Goal: Transaction & Acquisition: Purchase product/service

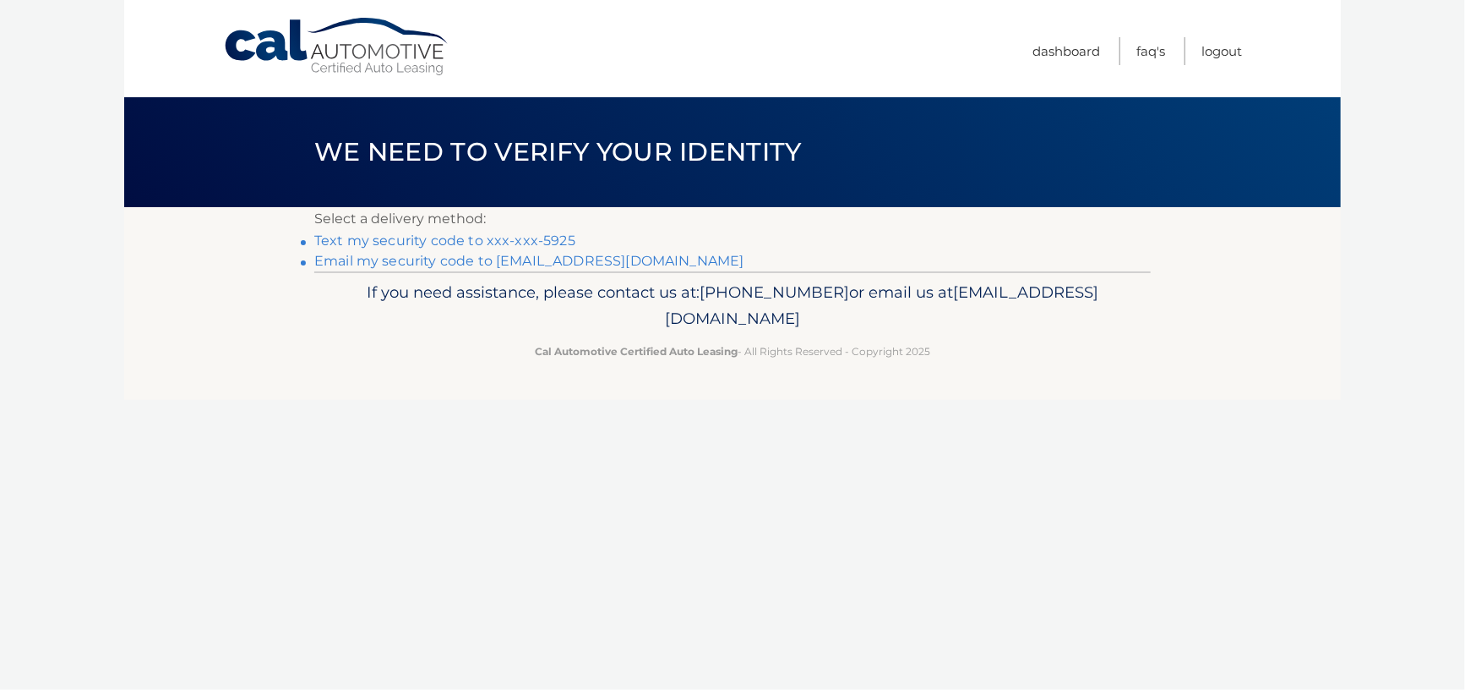
click at [483, 239] on link "Text my security code to xxx-xxx-5925" at bounding box center [444, 240] width 261 height 16
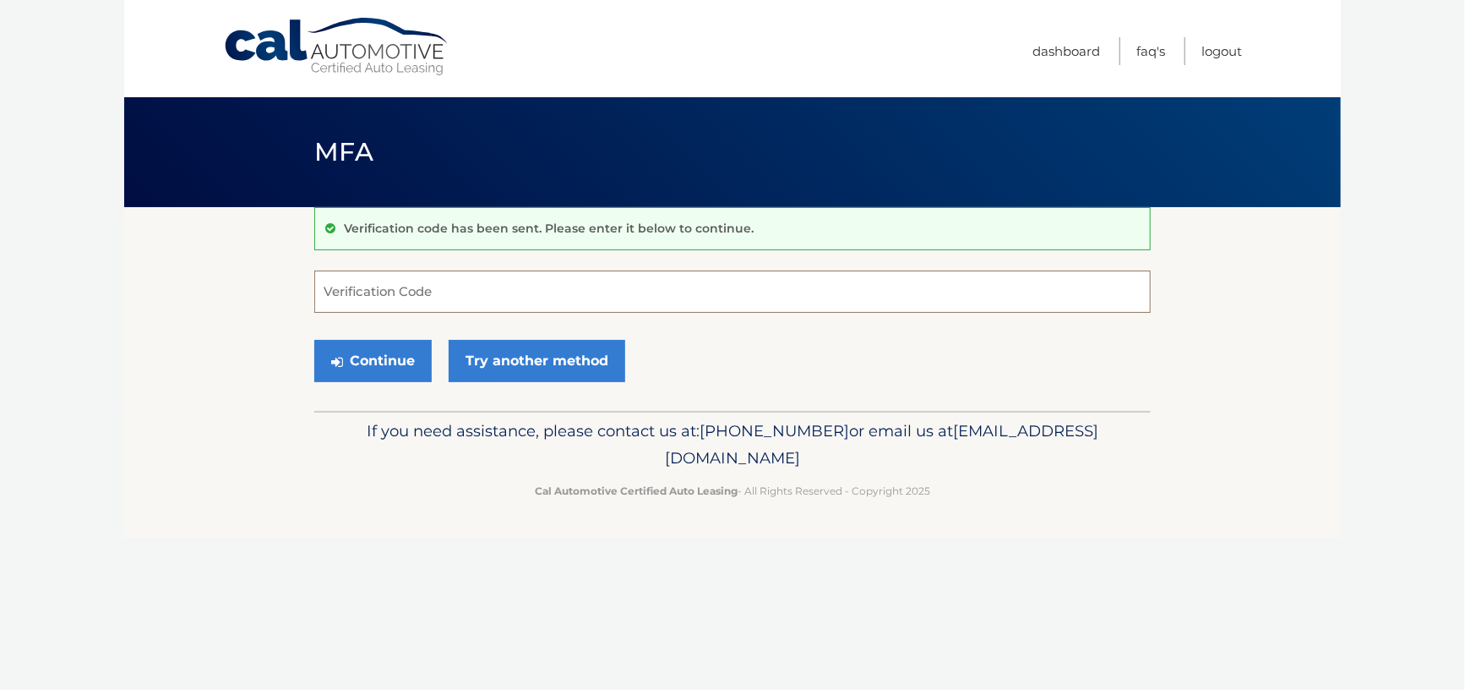
click at [368, 290] on input "Verification Code" at bounding box center [732, 291] width 837 height 42
type input "393371"
click at [348, 365] on button "Continue" at bounding box center [372, 361] width 117 height 42
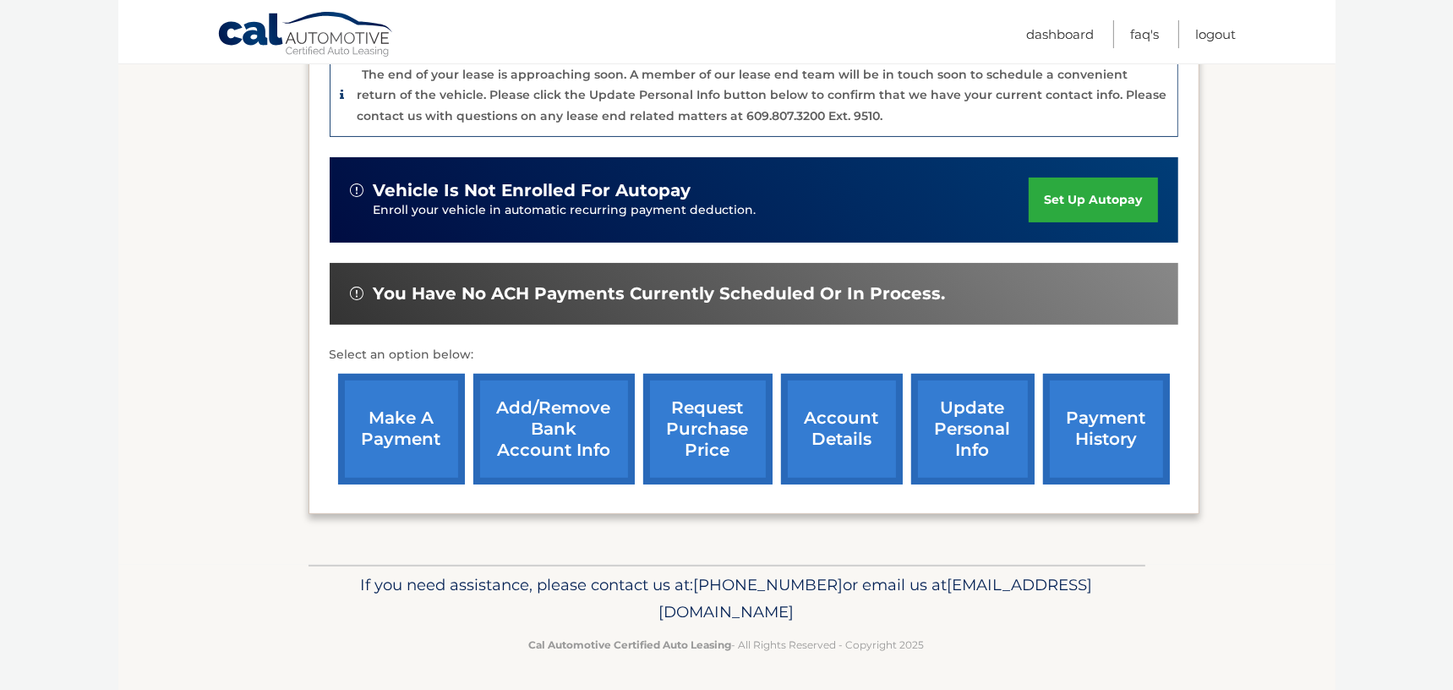
scroll to position [460, 0]
click at [413, 433] on link "make a payment" at bounding box center [401, 429] width 127 height 111
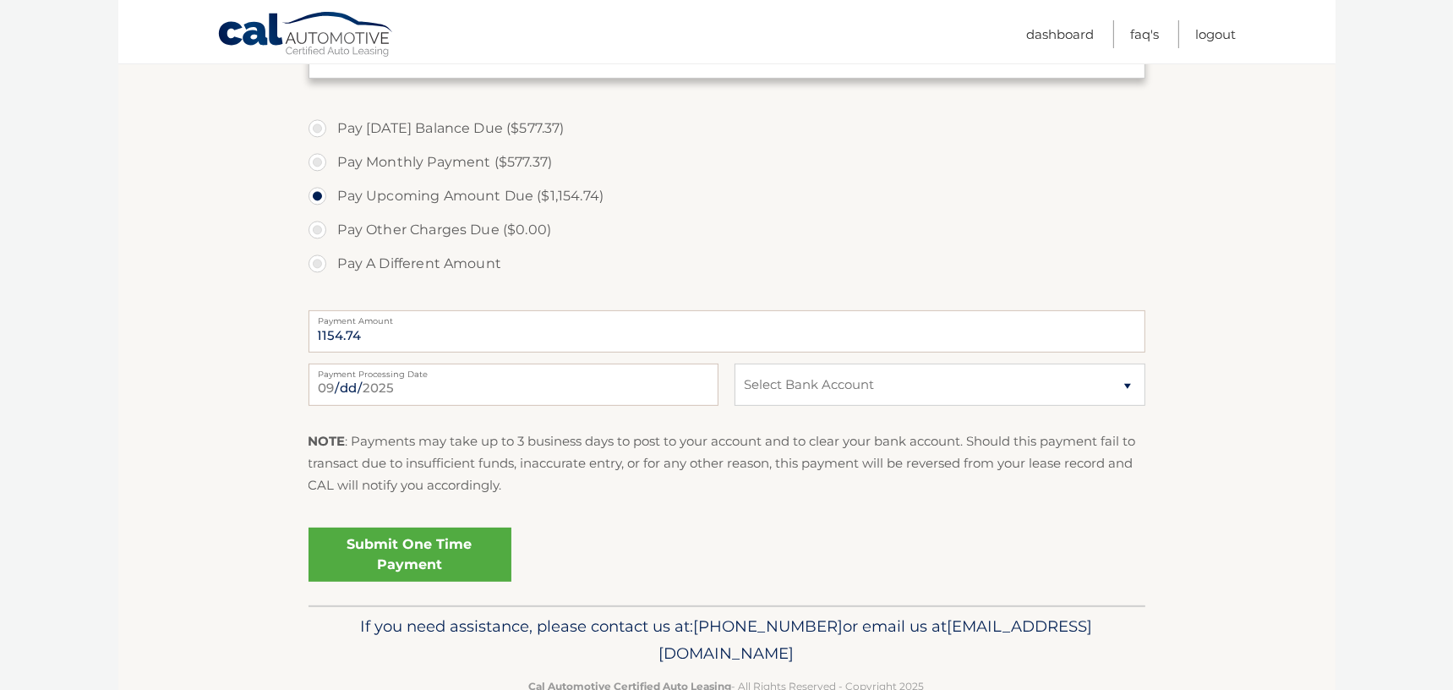
scroll to position [592, 0]
click at [1082, 328] on input "1154.74" at bounding box center [726, 328] width 837 height 42
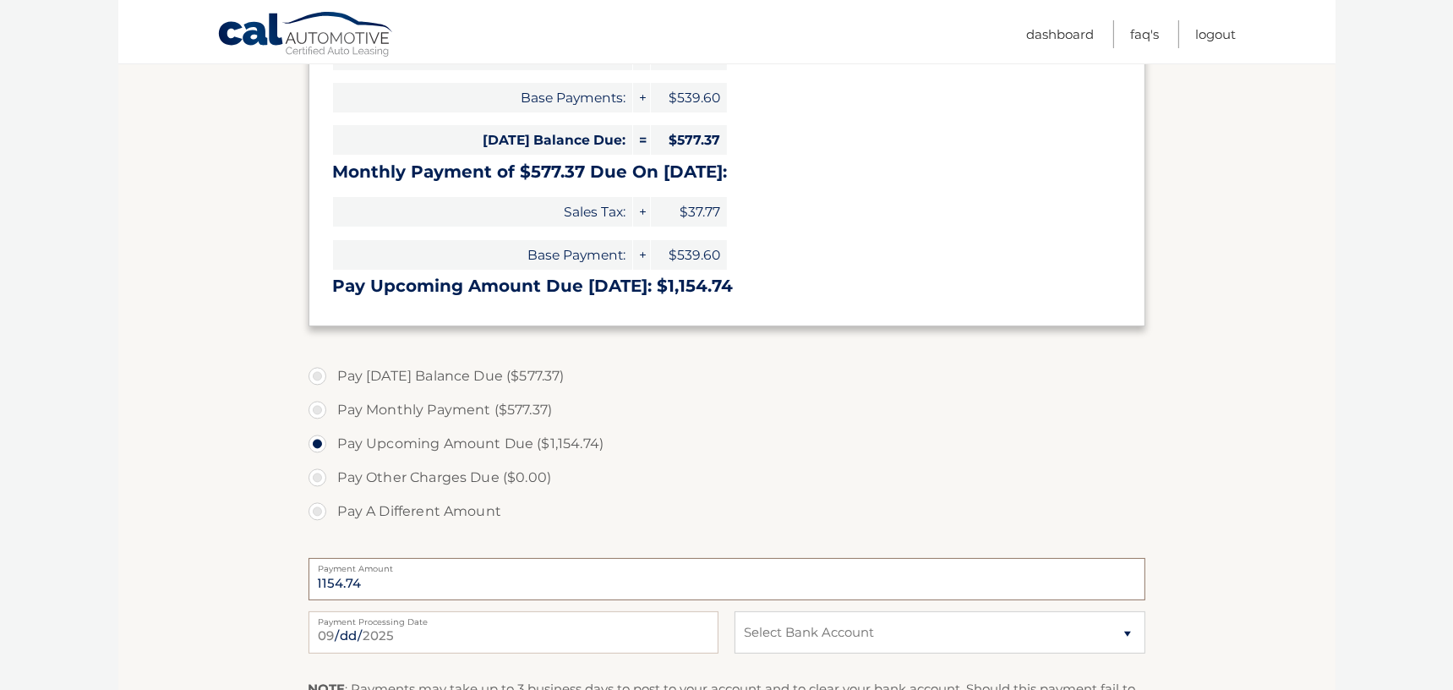
scroll to position [338, 0]
click at [318, 415] on label "Pay Monthly Payment ($577.37)" at bounding box center [726, 412] width 837 height 34
click at [318, 415] on input "Pay Monthly Payment ($577.37)" at bounding box center [323, 408] width 17 height 27
radio input "true"
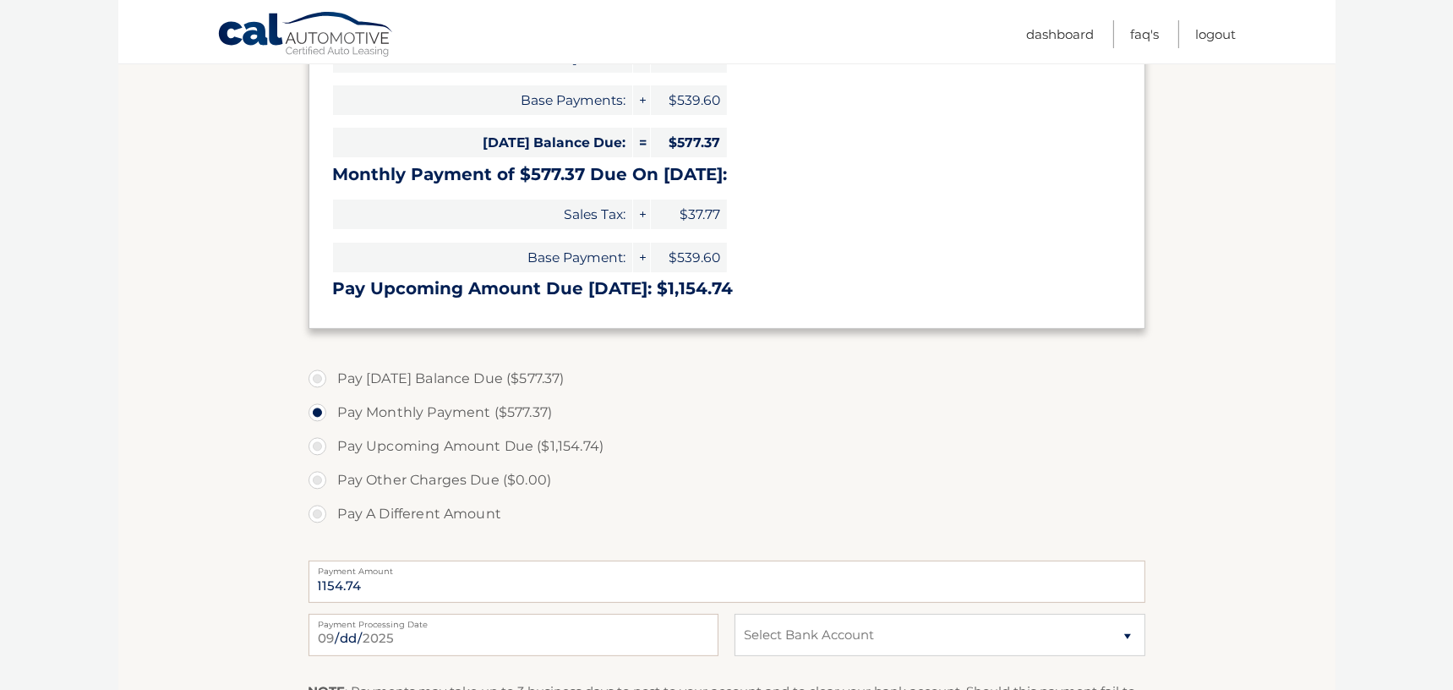
type input "577.37"
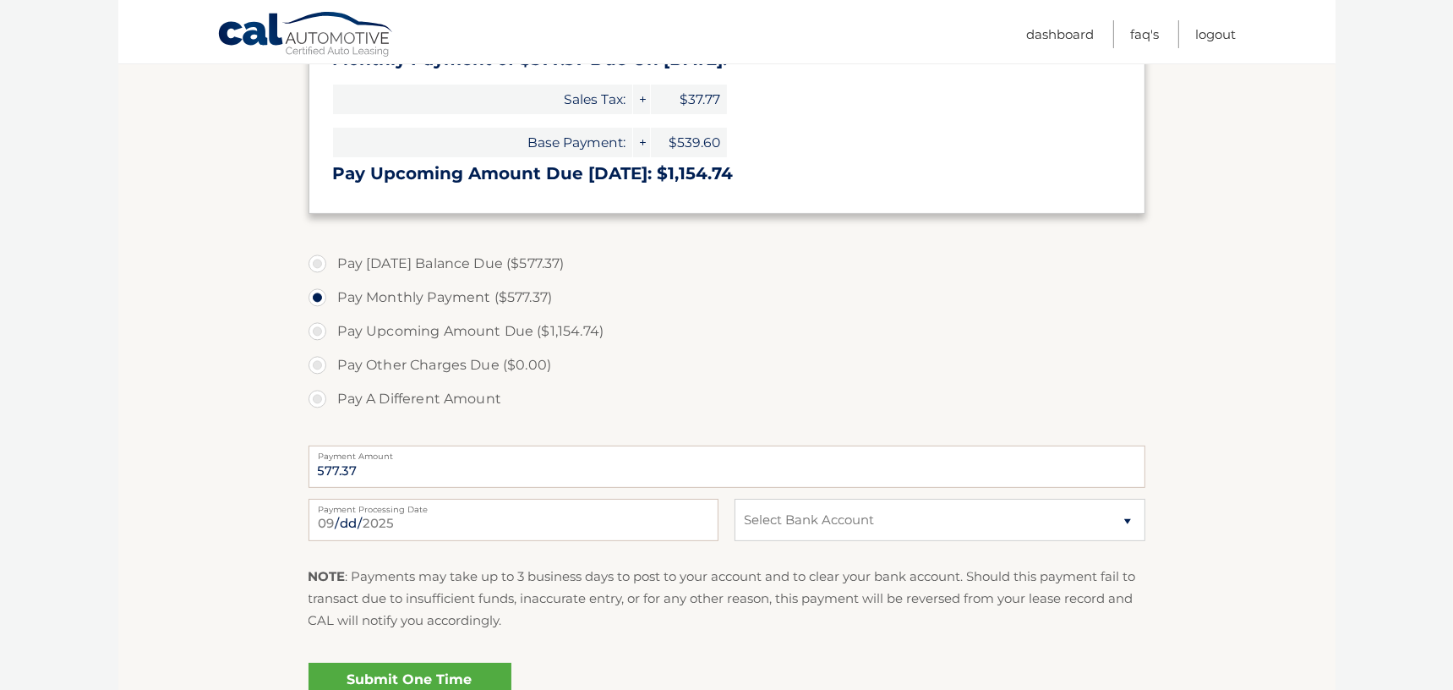
scroll to position [592, 0]
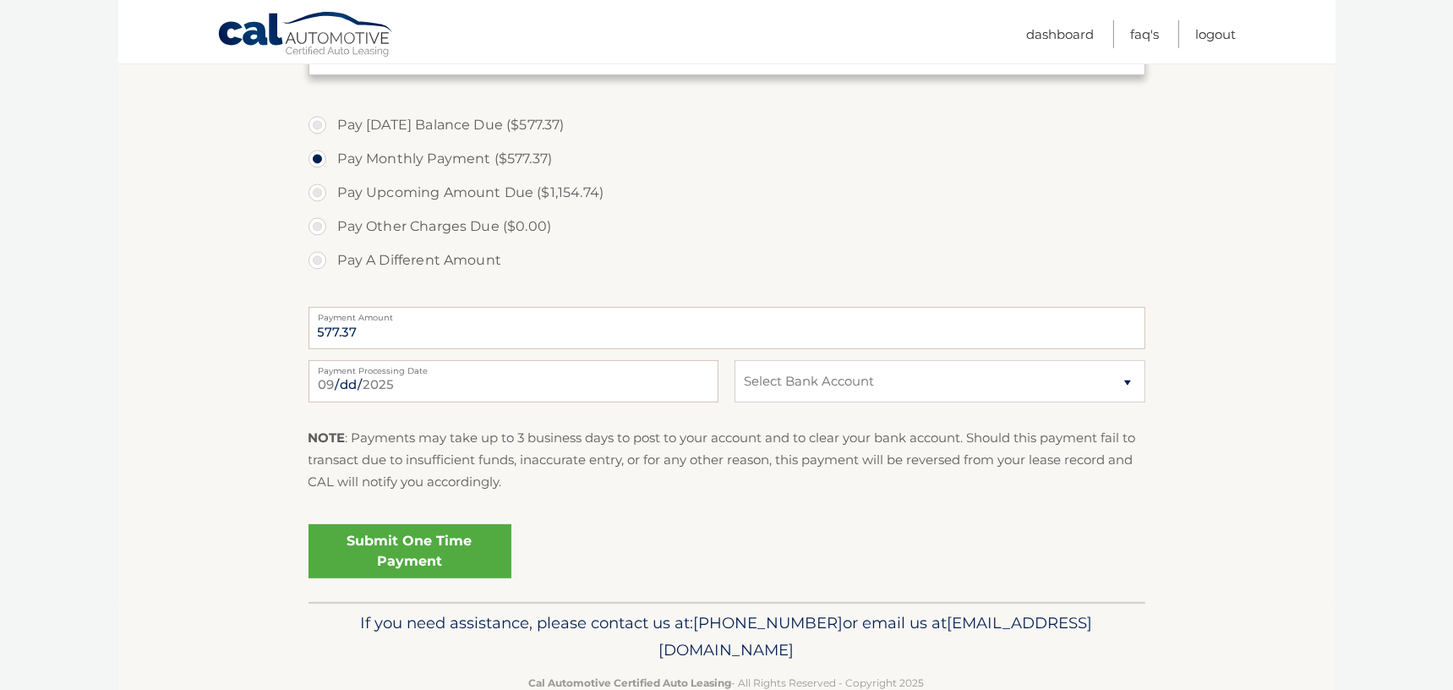
click at [398, 541] on link "Submit One Time Payment" at bounding box center [409, 551] width 203 height 54
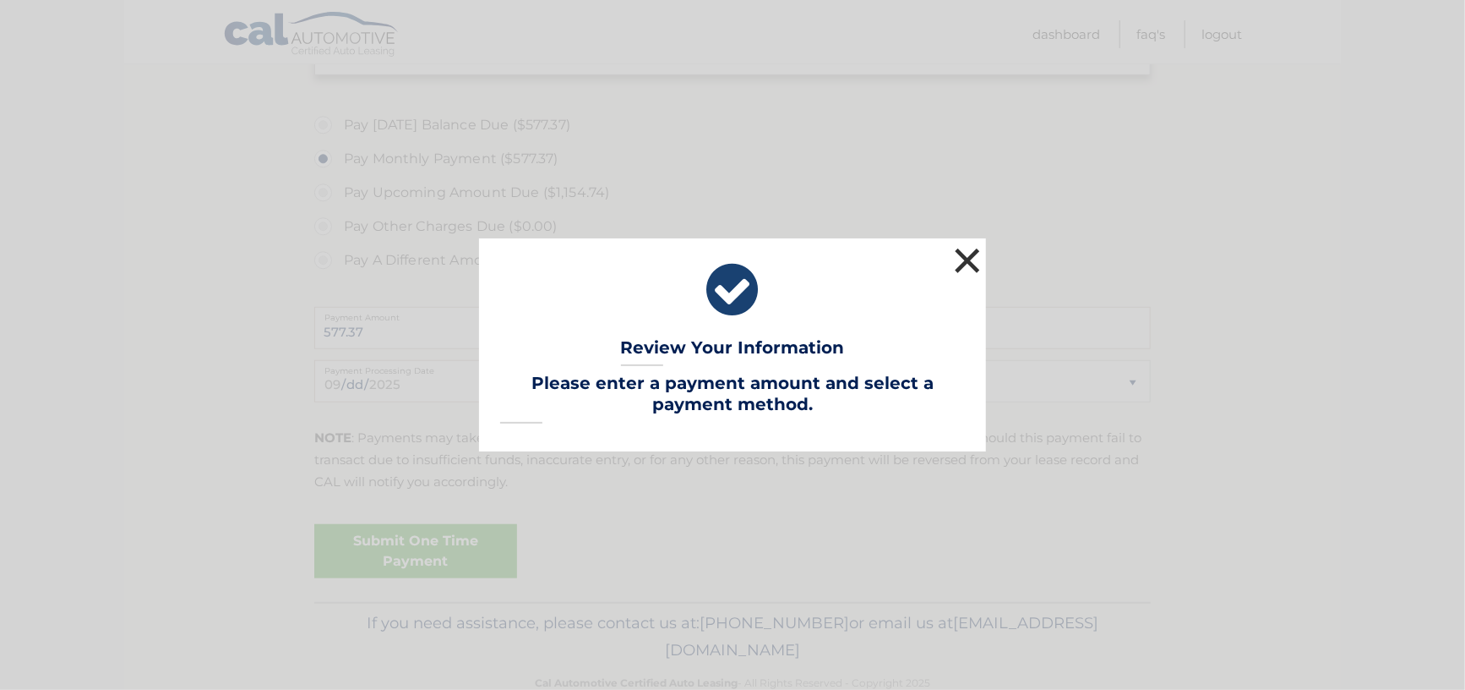
click at [963, 261] on button "×" at bounding box center [968, 260] width 34 height 34
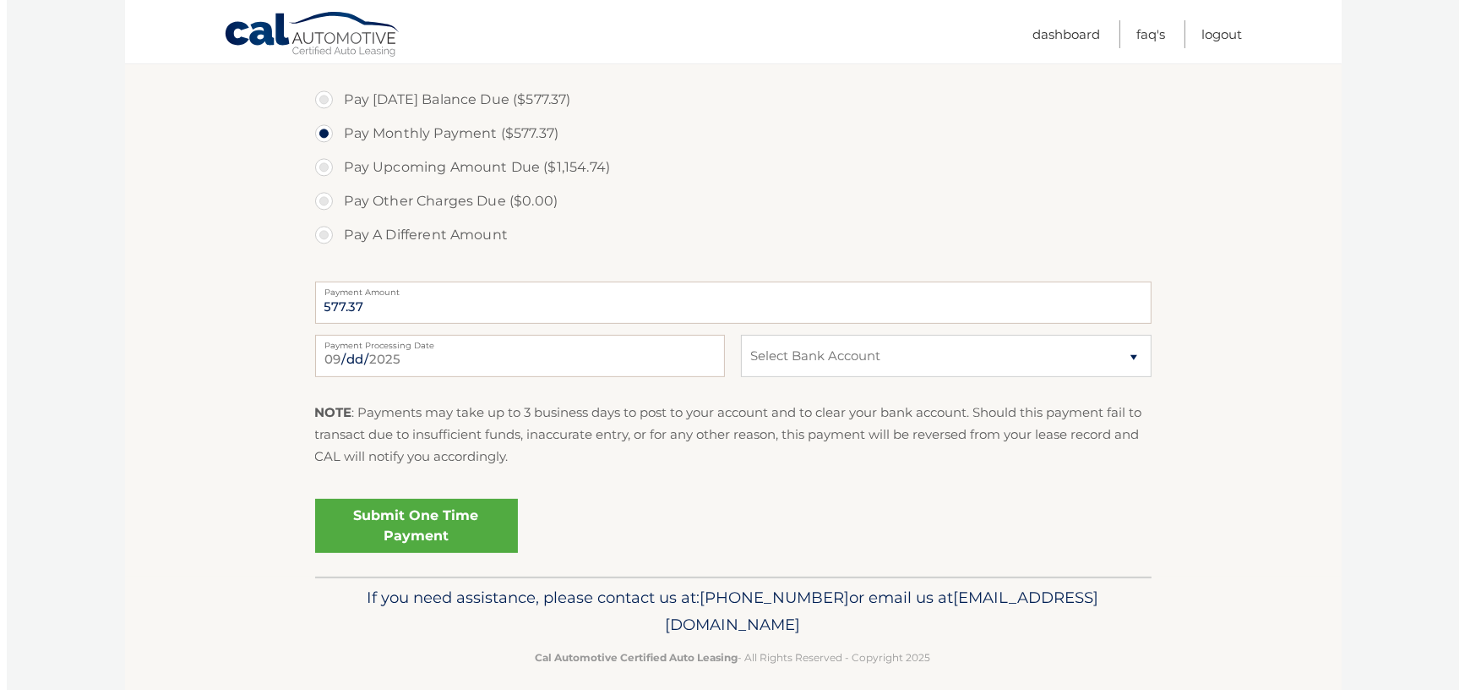
scroll to position [631, 0]
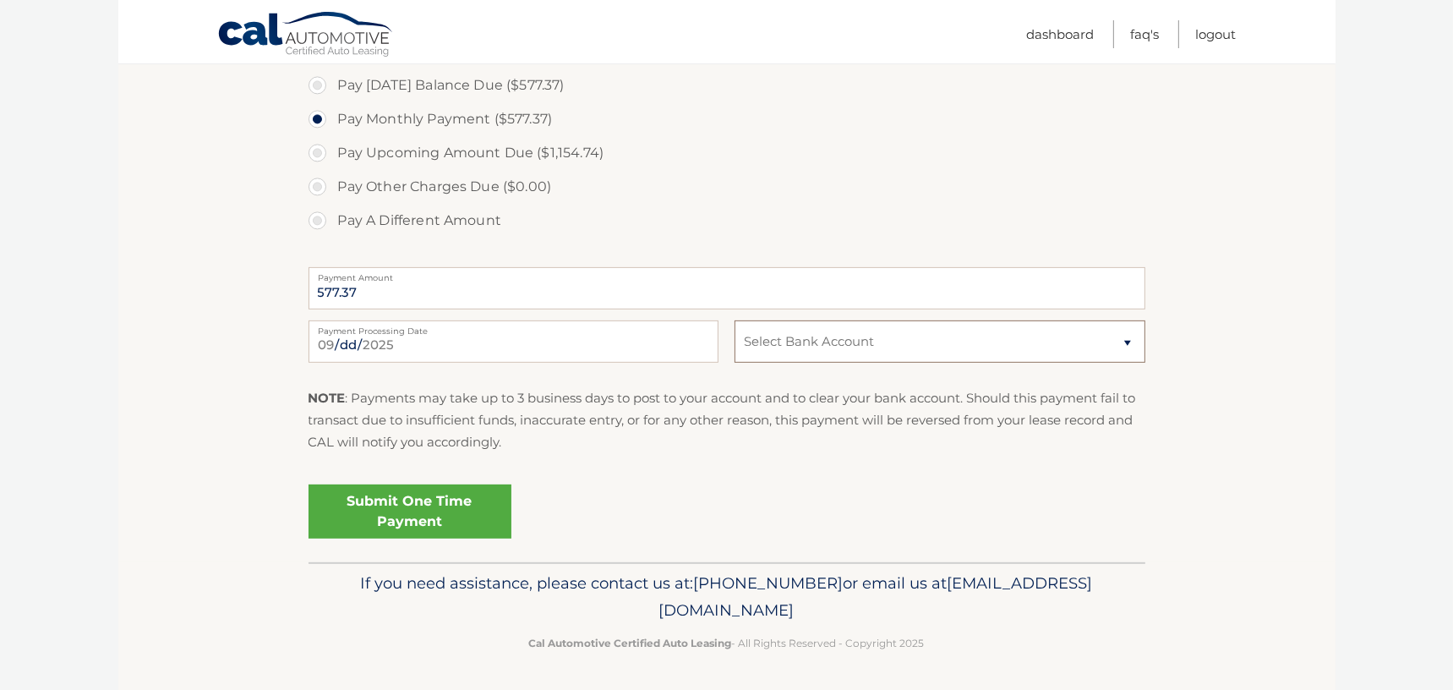
click at [898, 346] on select "Select Bank Account Checking TRUIST BANK *****3101 Checking TRUIST BANK *****54…" at bounding box center [939, 341] width 410 height 42
select select "NDRiNzQ4MGMtMjNhYS00NzQ3LWJjOTItNTlmYTY4MzRiODZj"
click at [734, 320] on select "Select Bank Account Checking TRUIST BANK *****3101 Checking TRUIST BANK *****54…" at bounding box center [939, 341] width 410 height 42
click at [451, 510] on link "Submit One Time Payment" at bounding box center [409, 511] width 203 height 54
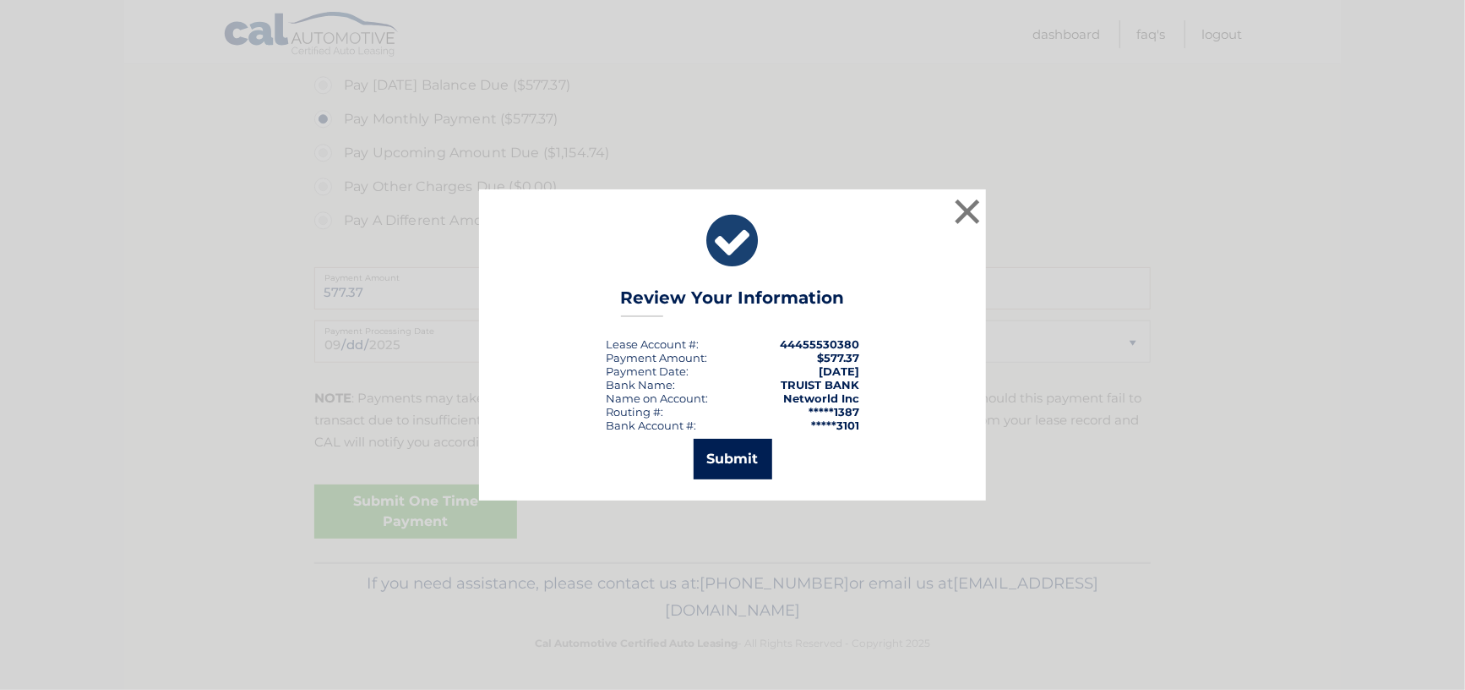
click at [751, 456] on button "Submit" at bounding box center [733, 459] width 79 height 41
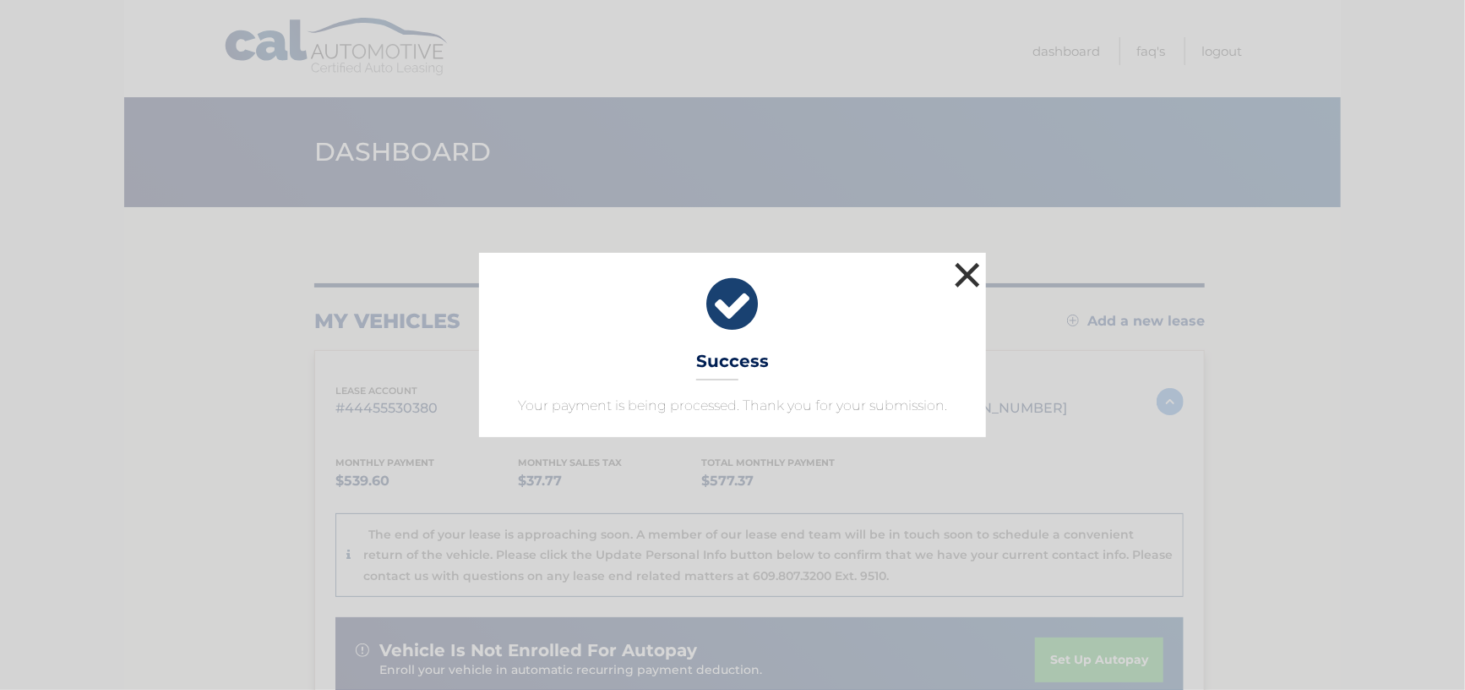
click at [959, 270] on button "×" at bounding box center [968, 275] width 34 height 34
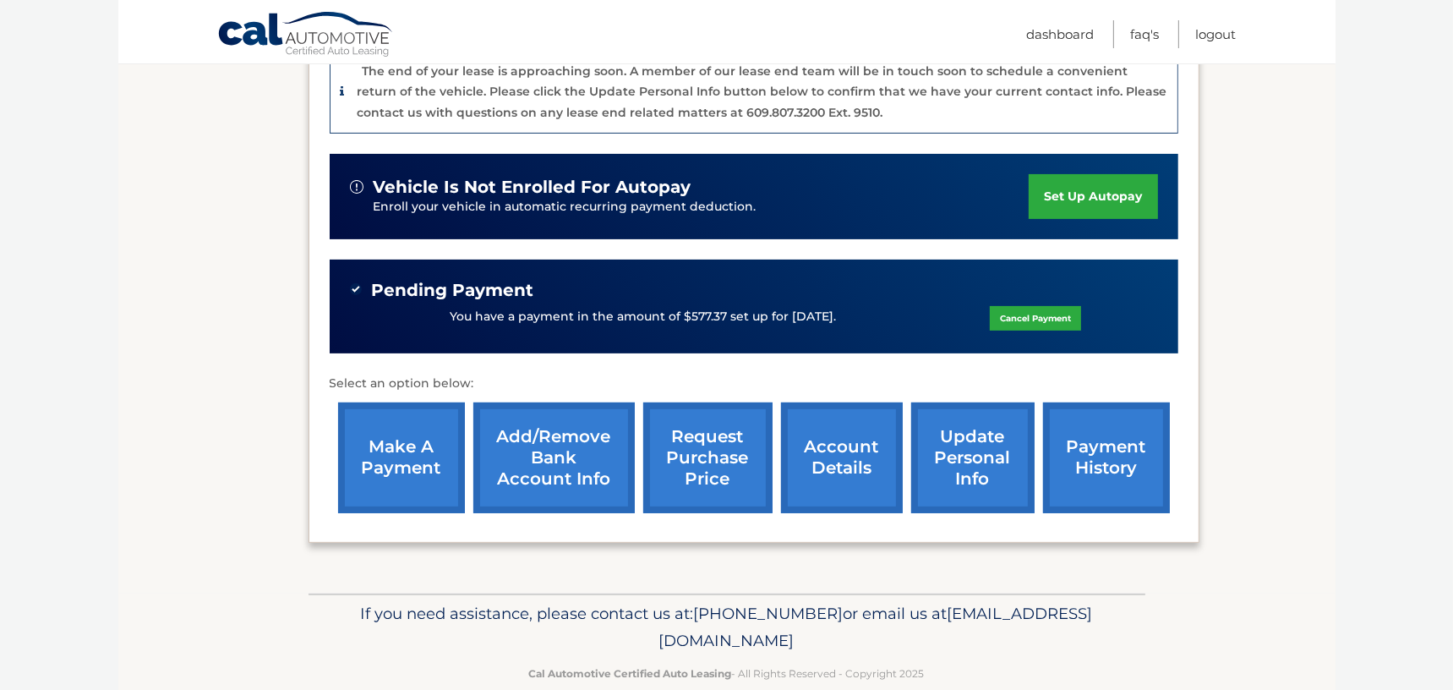
scroll to position [492, 0]
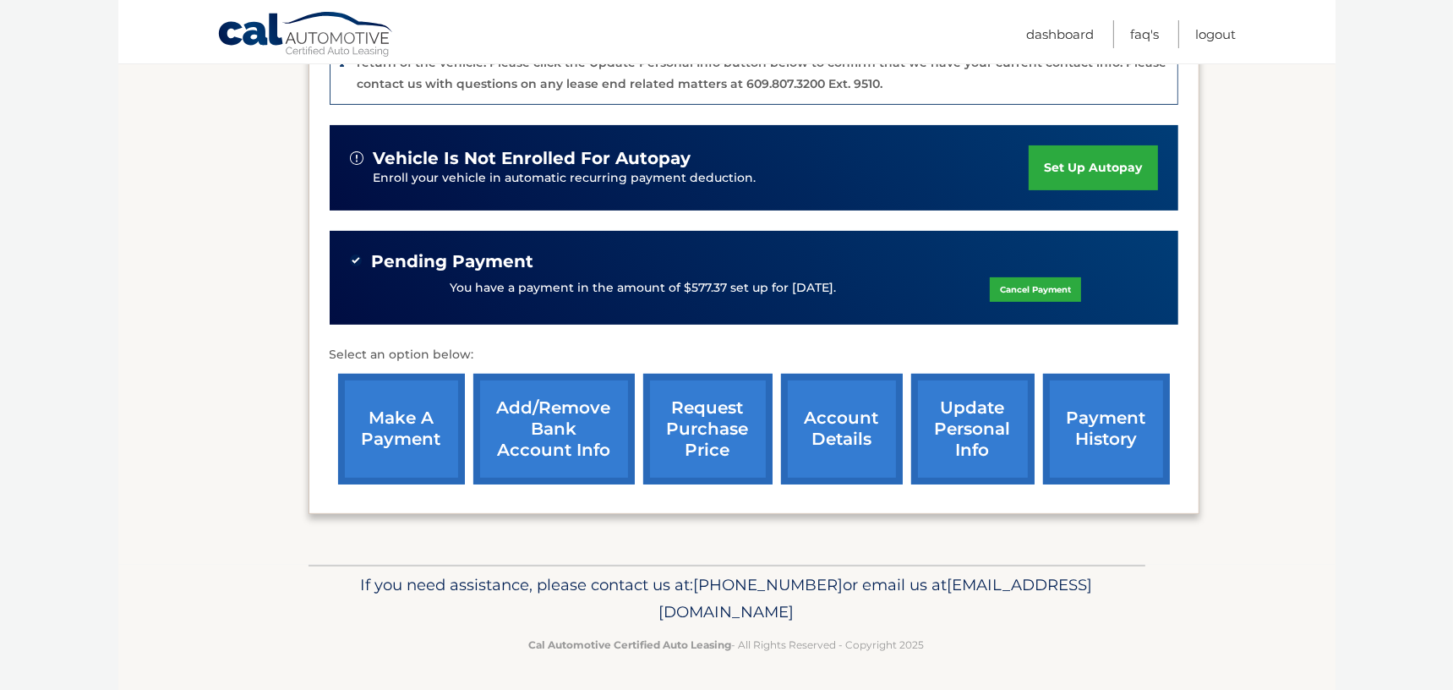
click at [821, 425] on link "account details" at bounding box center [842, 429] width 122 height 111
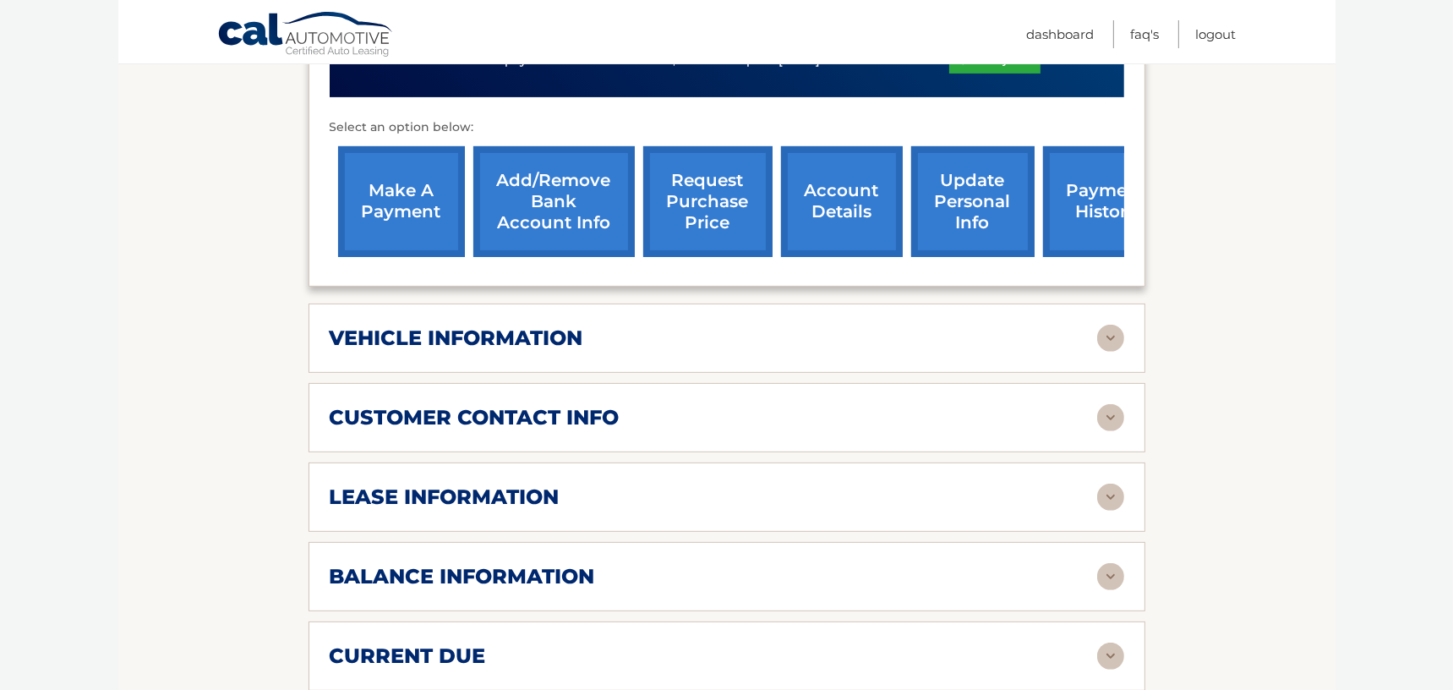
scroll to position [676, 0]
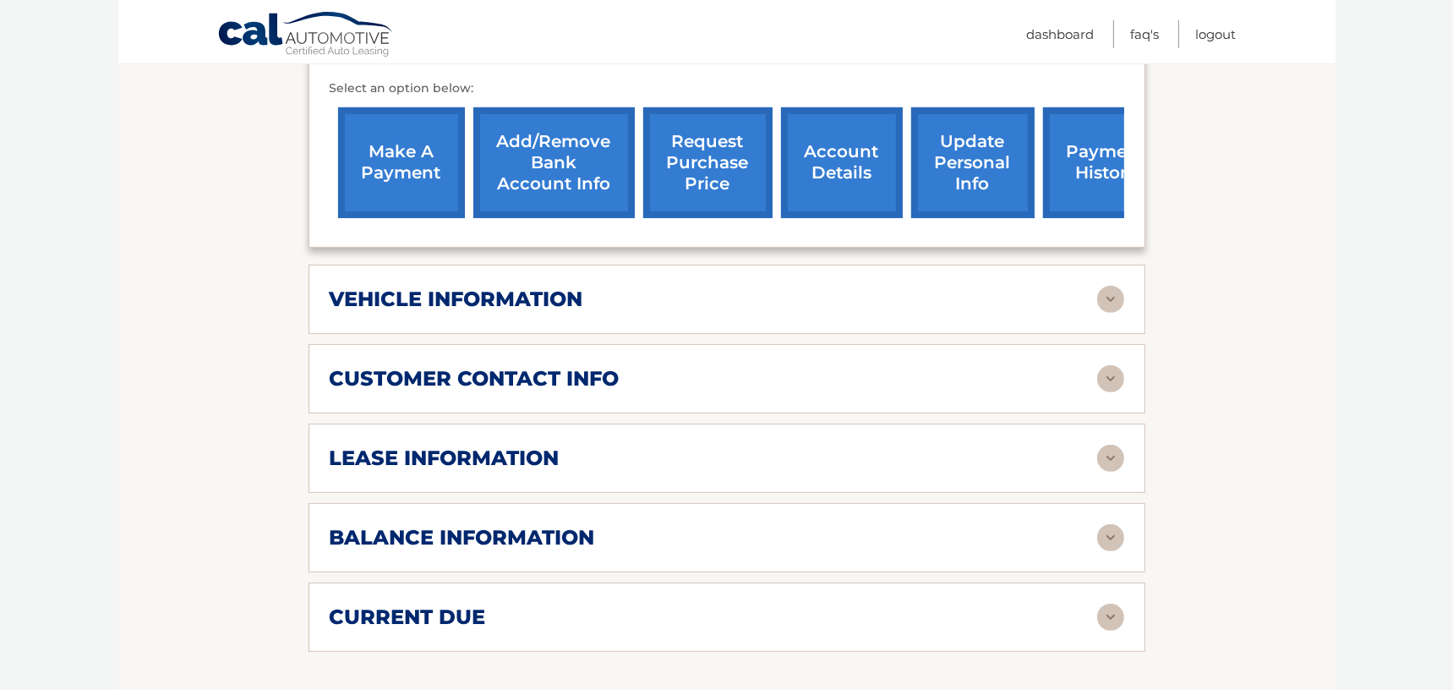
click at [778, 321] on div "vehicle information vehicle Year 2022 vehicle make Jeep vehicle model Grand Che…" at bounding box center [726, 298] width 837 height 69
click at [815, 290] on div "vehicle information" at bounding box center [713, 298] width 767 height 25
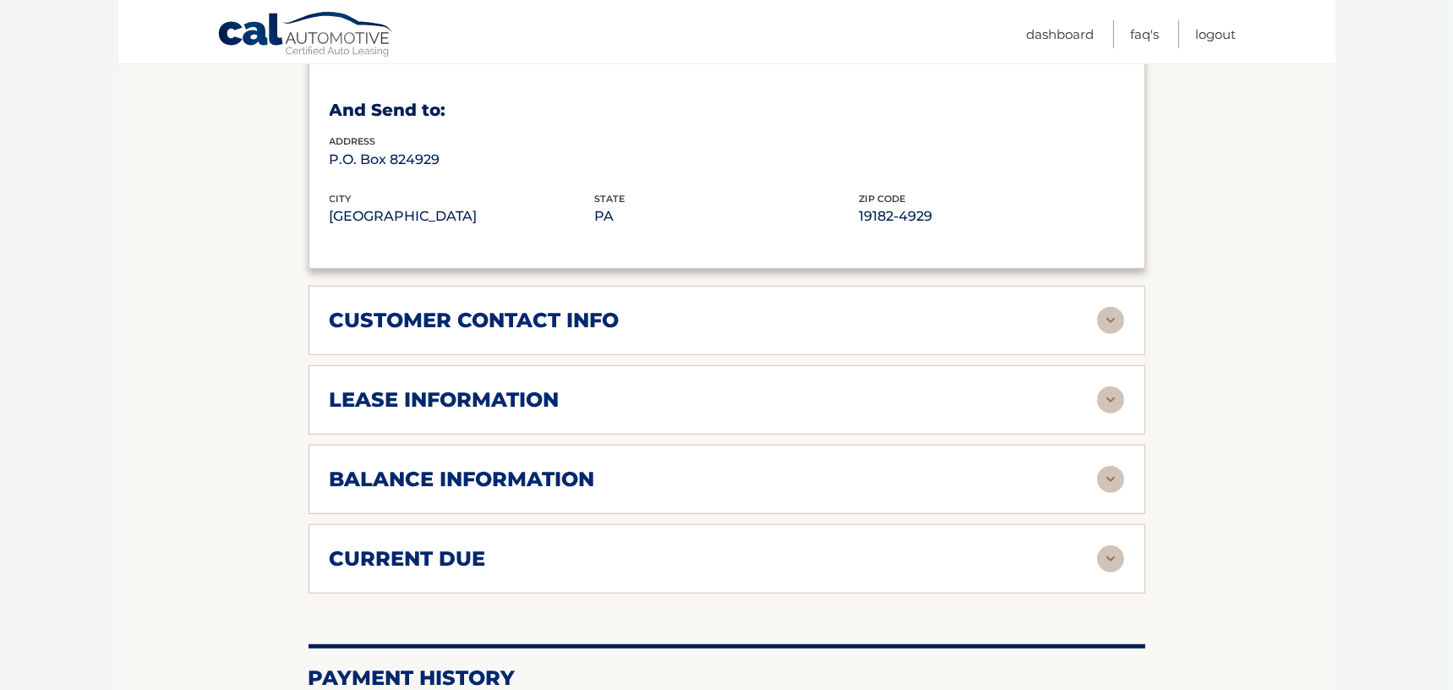
scroll to position [1183, 0]
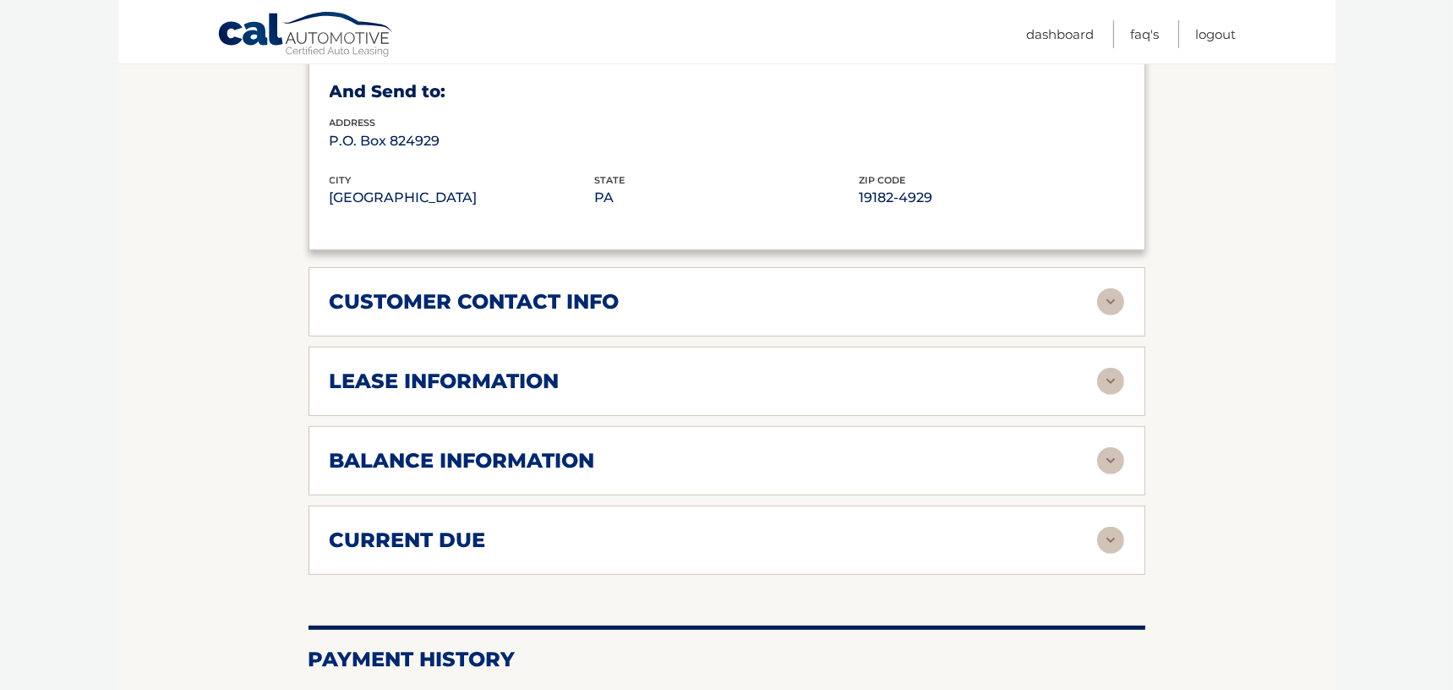
click at [793, 289] on div "customer contact info" at bounding box center [713, 301] width 767 height 25
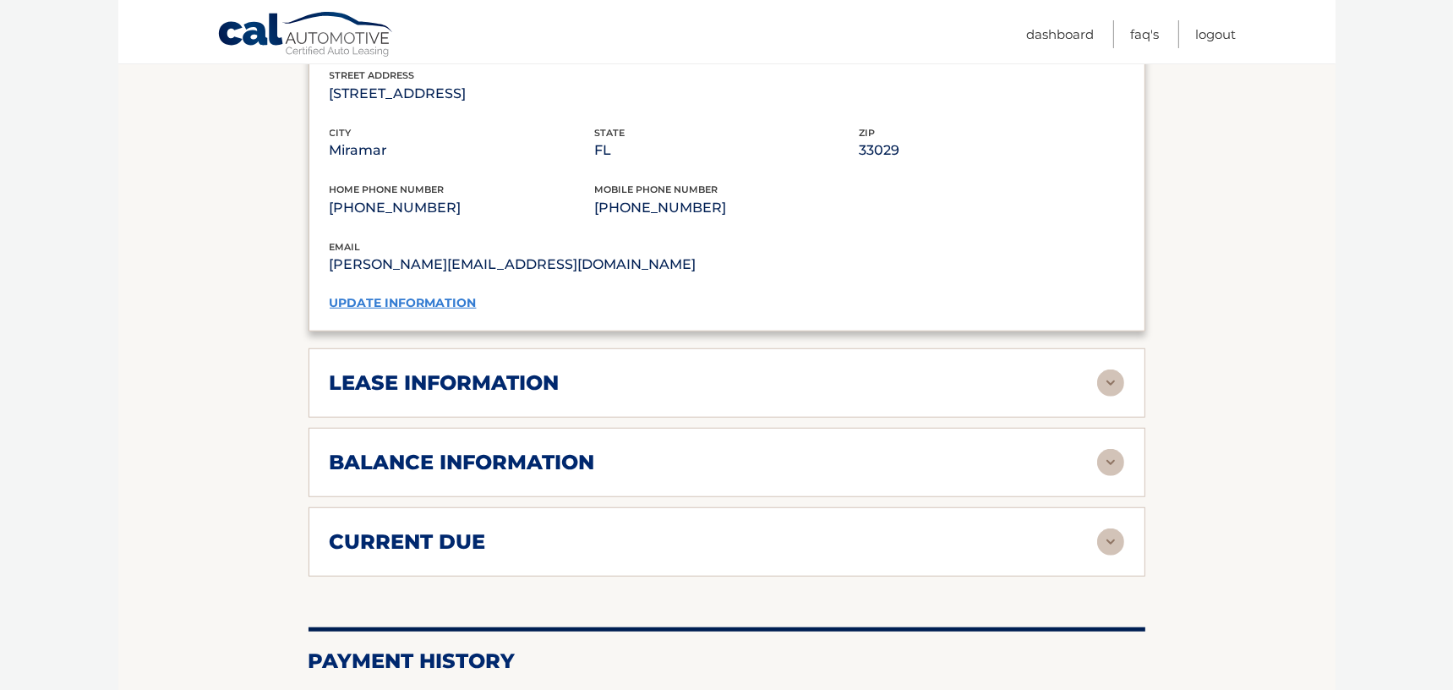
scroll to position [1606, 0]
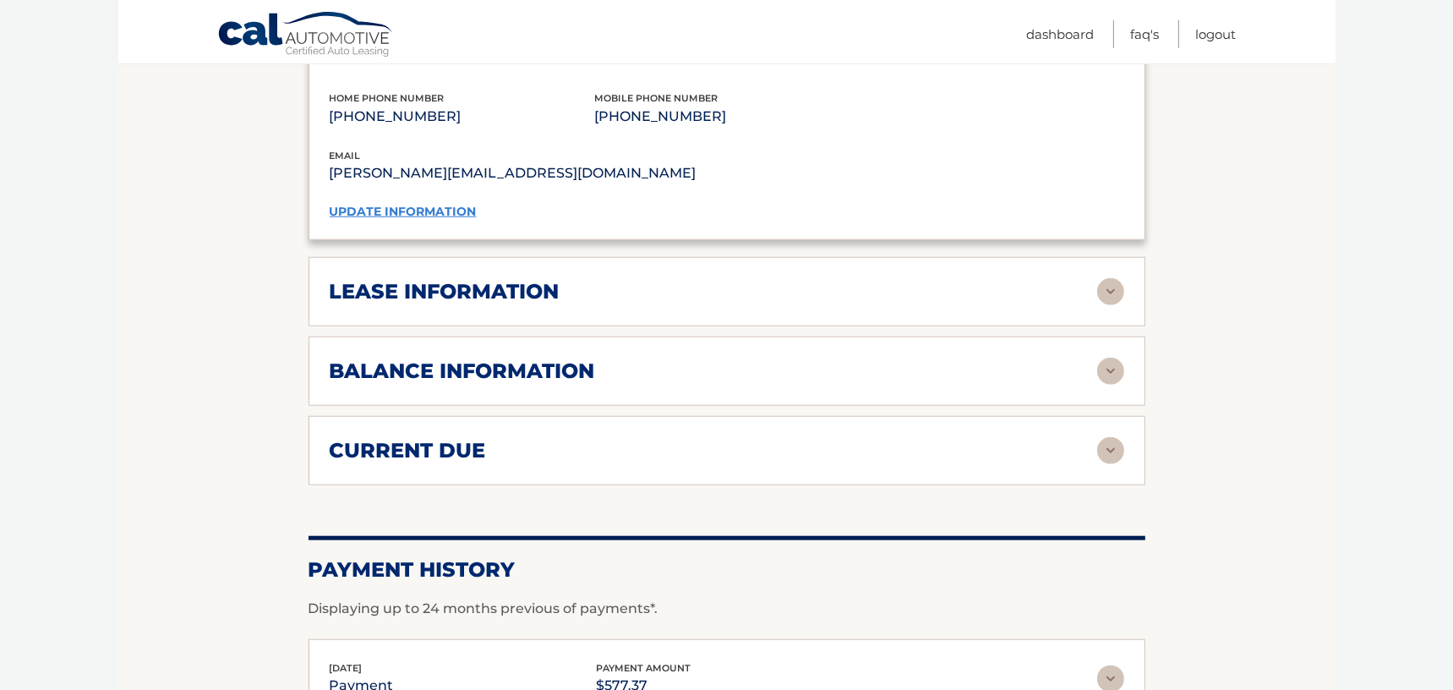
click at [730, 358] on div "balance information" at bounding box center [713, 370] width 767 height 25
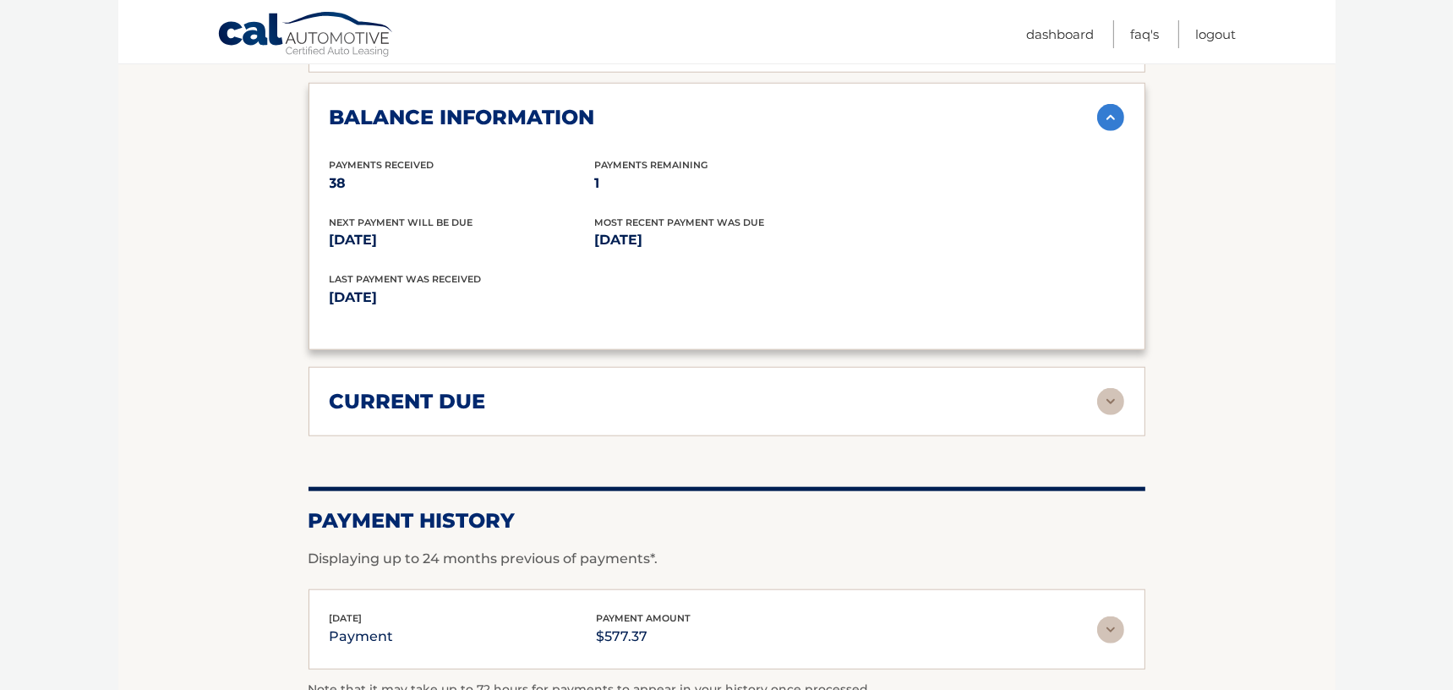
scroll to position [1944, 0]
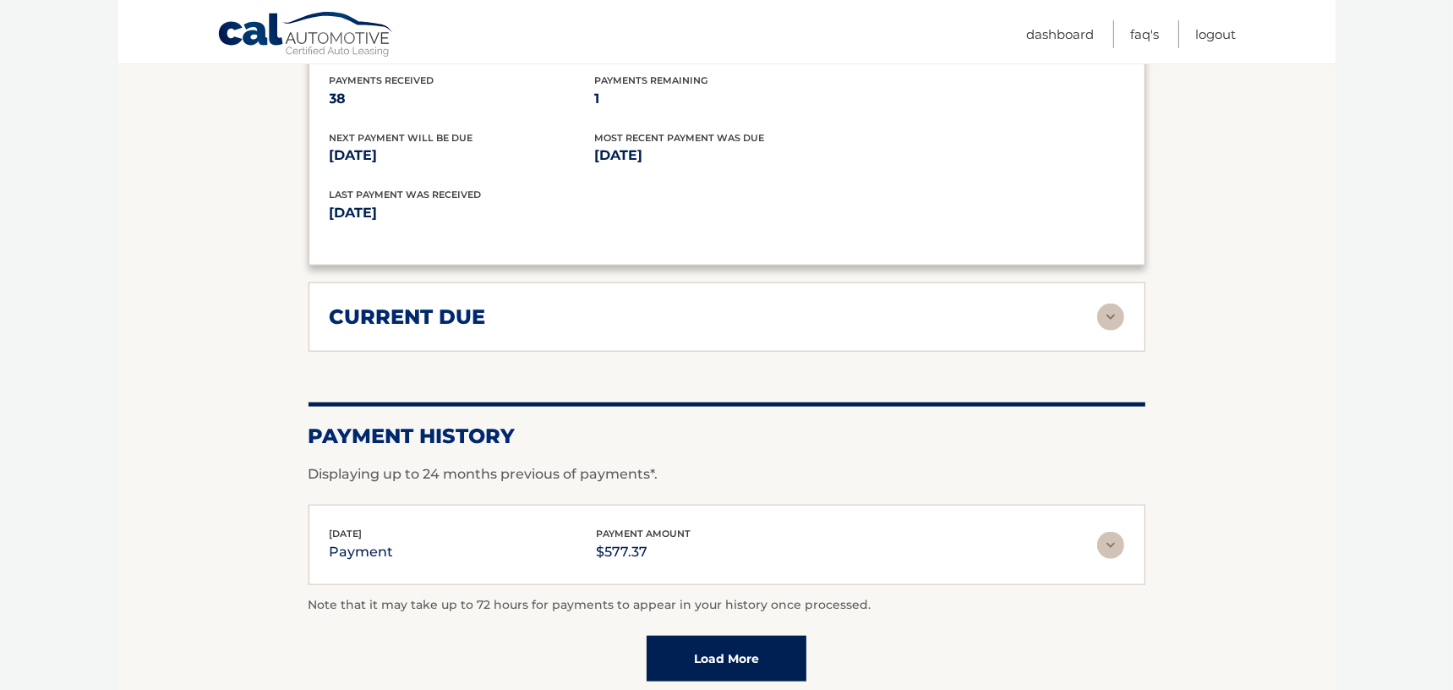
click at [801, 303] on div "current due Late Charges $0.00 Miscelleneous Charges* $0.00 Sales Tax $37.77 pa…" at bounding box center [726, 316] width 837 height 69
click at [804, 304] on div "current due" at bounding box center [713, 316] width 767 height 25
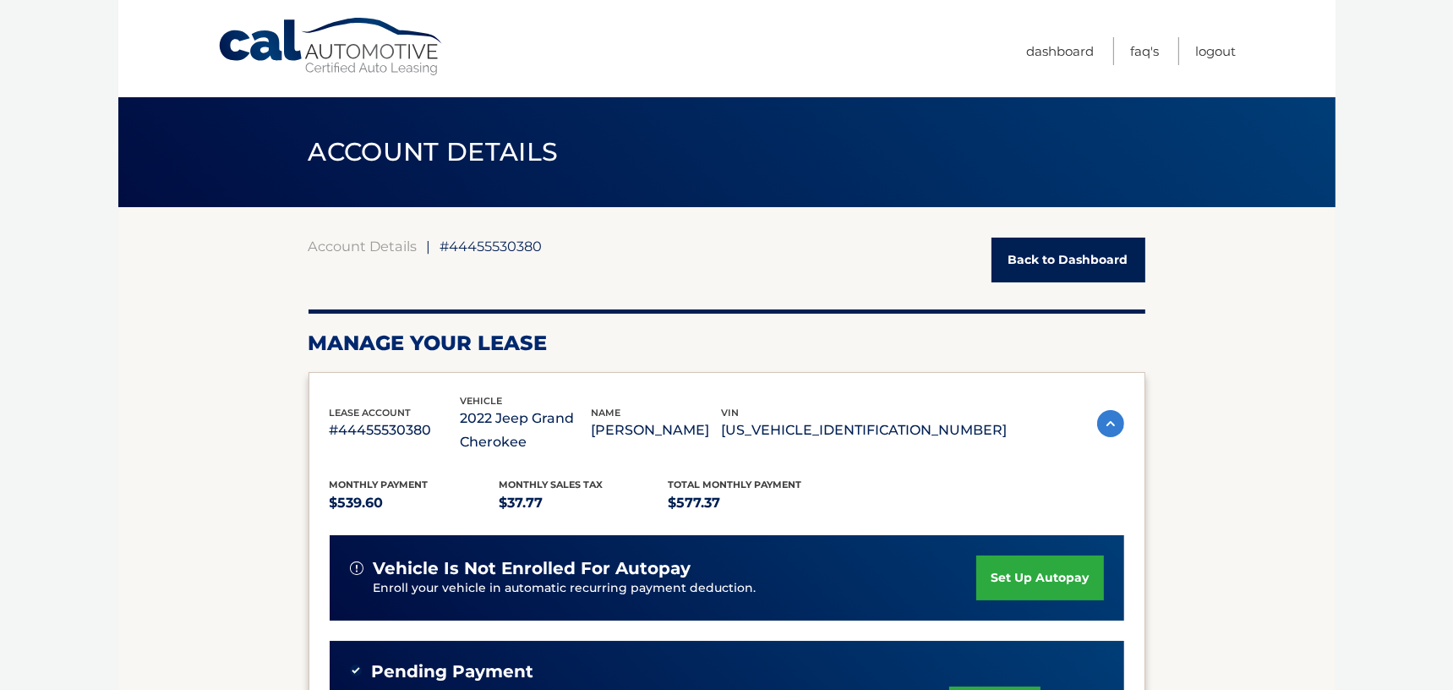
scroll to position [85, 0]
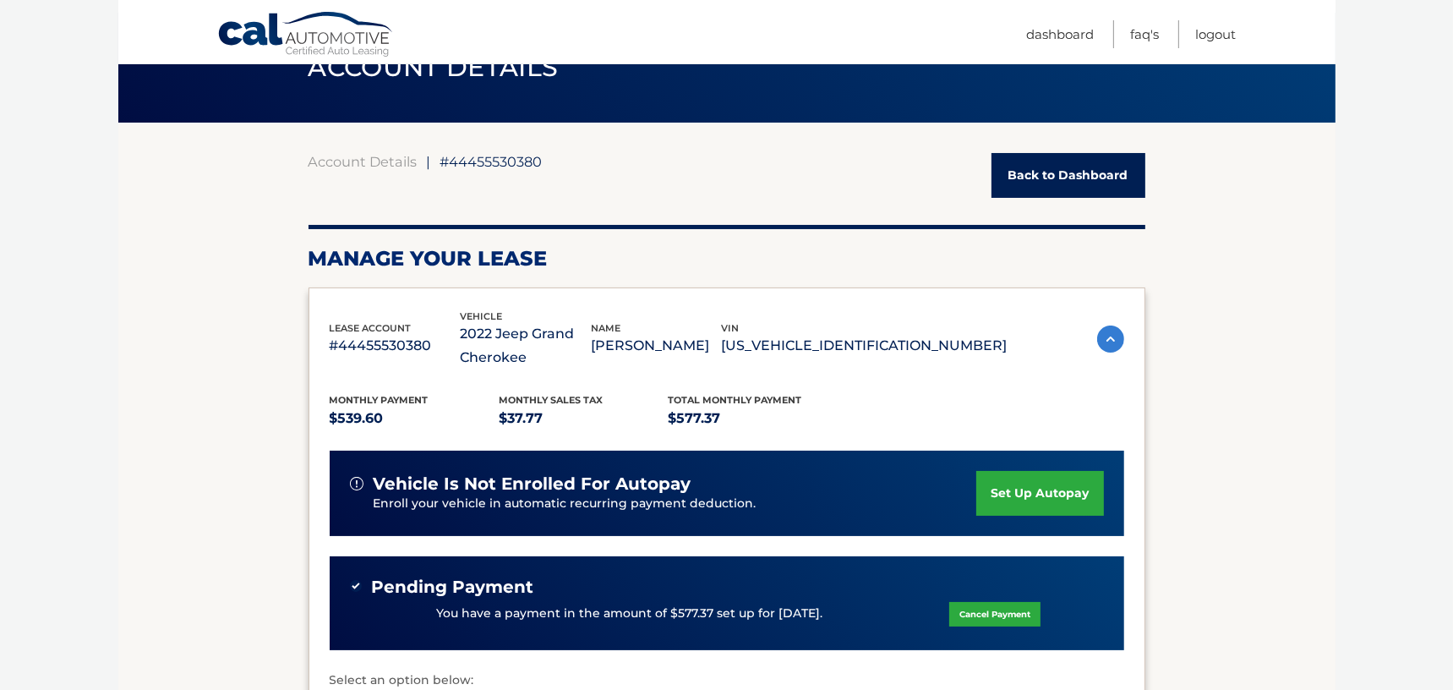
click at [1037, 172] on link "Back to Dashboard" at bounding box center [1068, 175] width 154 height 45
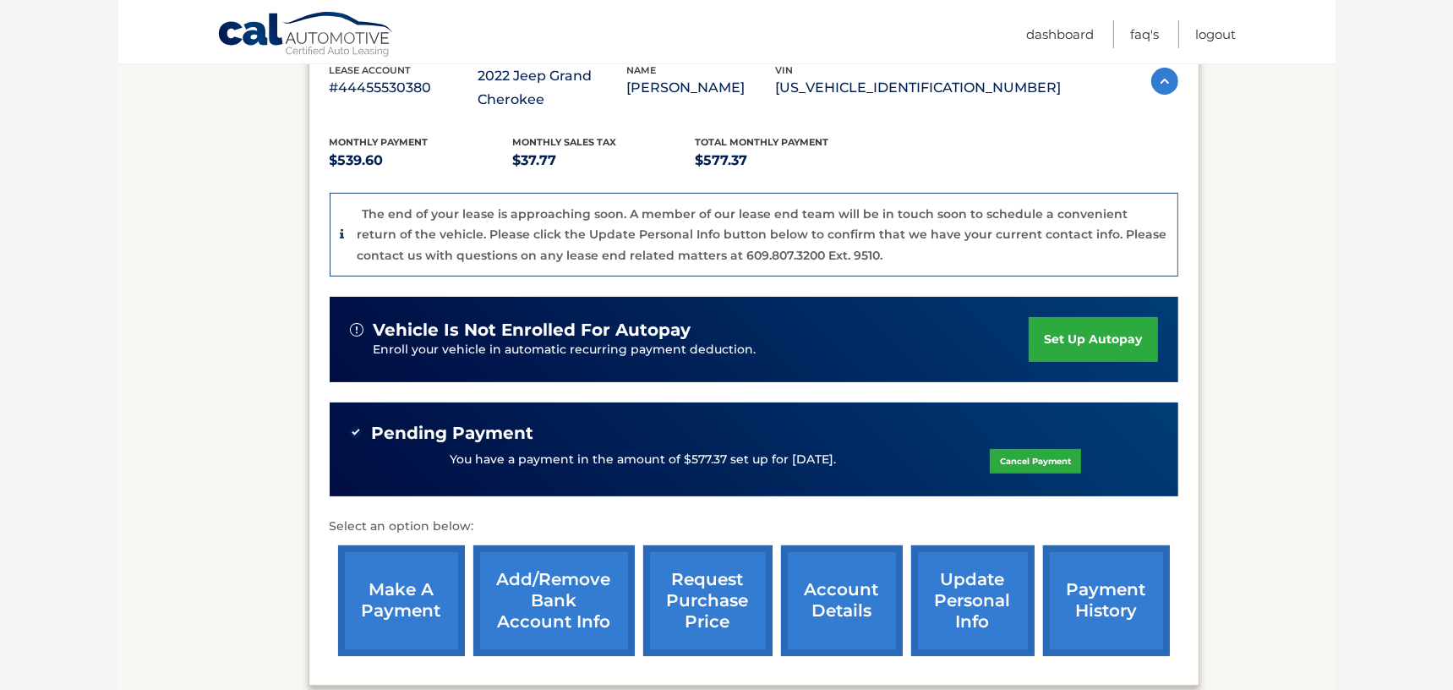
scroll to position [492, 0]
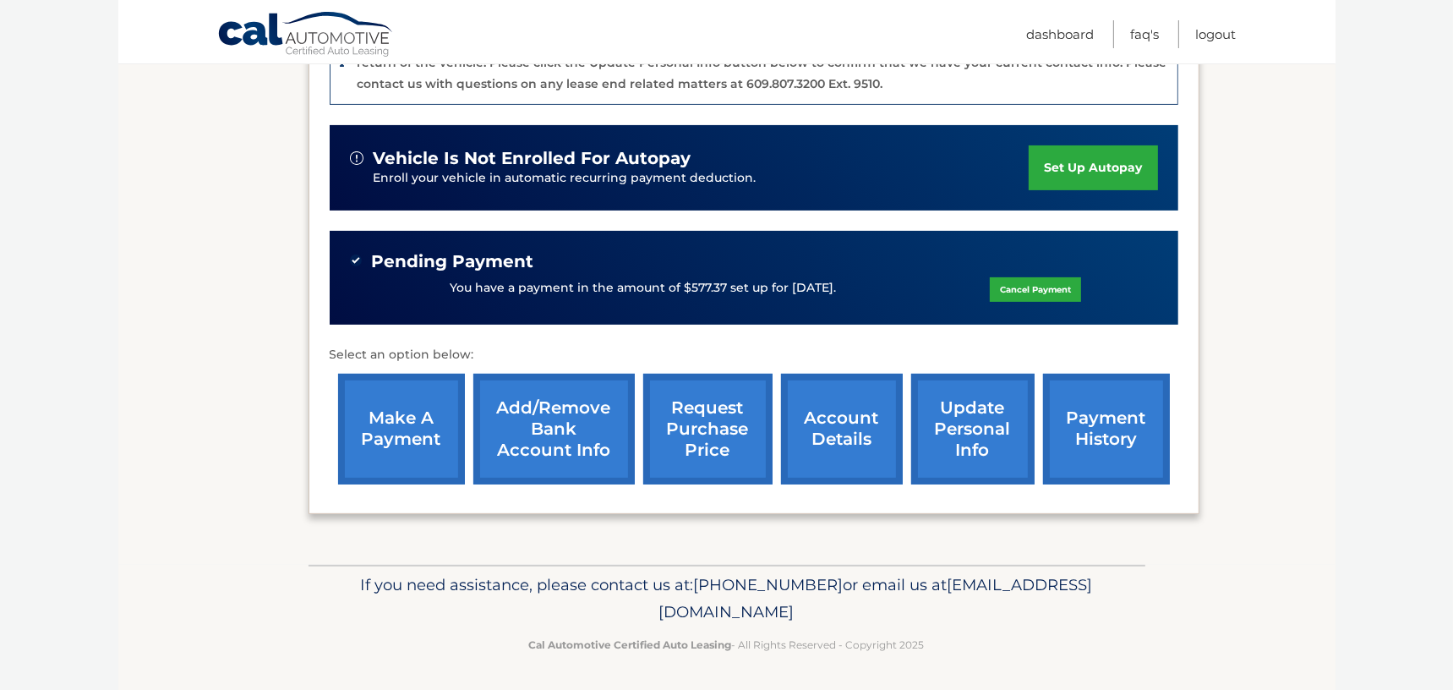
click at [831, 423] on link "account details" at bounding box center [842, 429] width 122 height 111
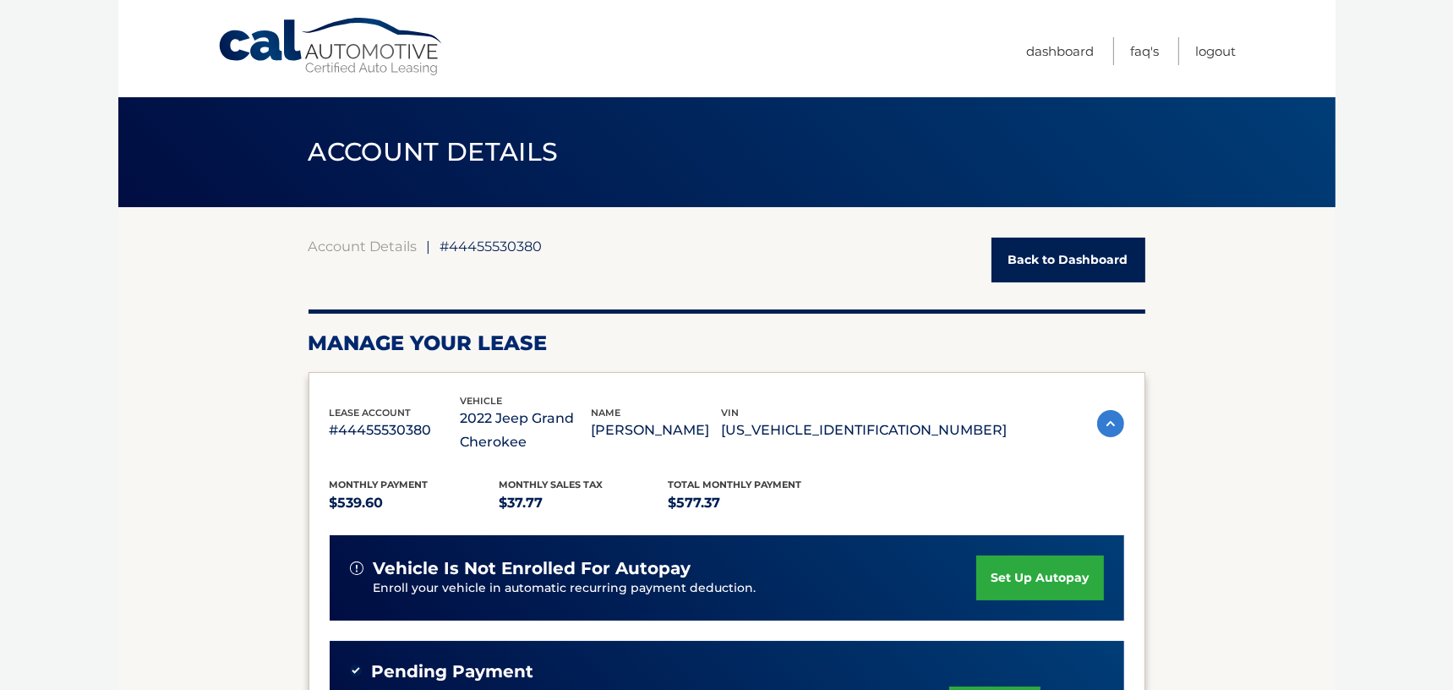
click at [1047, 266] on link "Back to Dashboard" at bounding box center [1068, 259] width 154 height 45
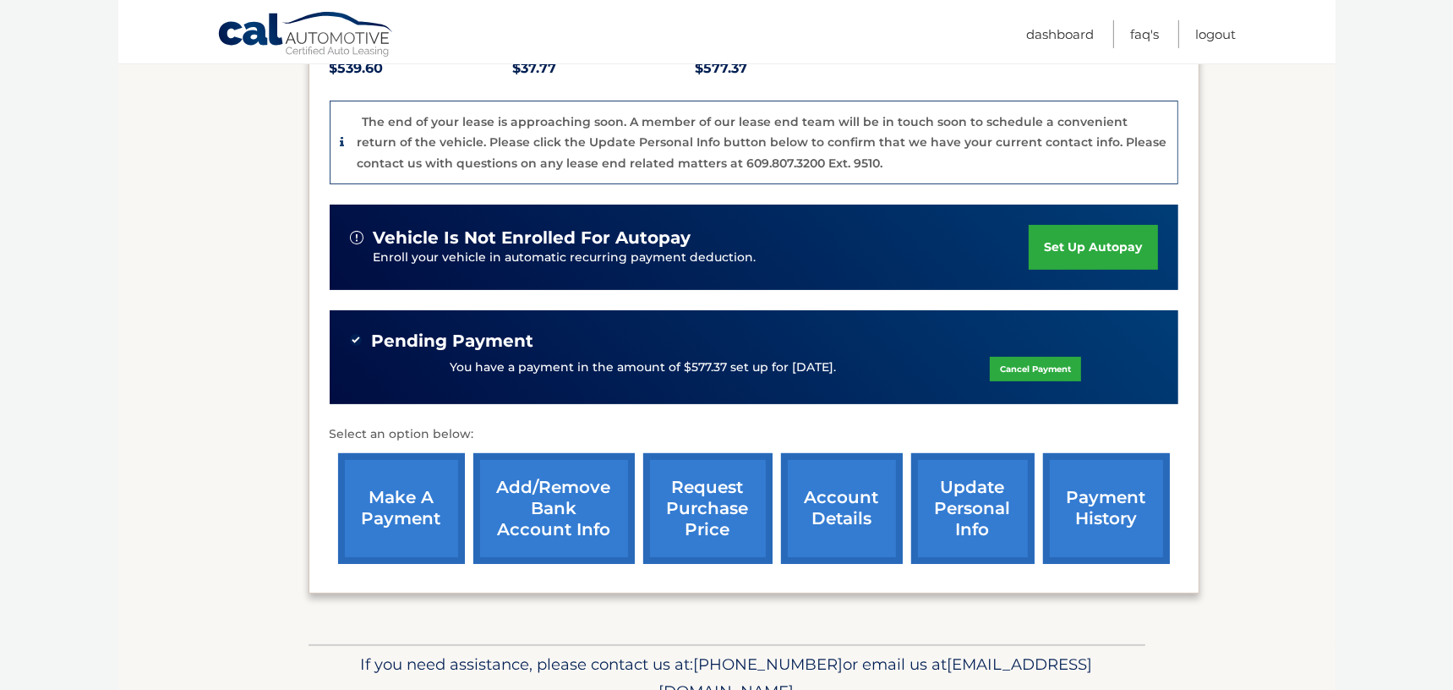
scroll to position [492, 0]
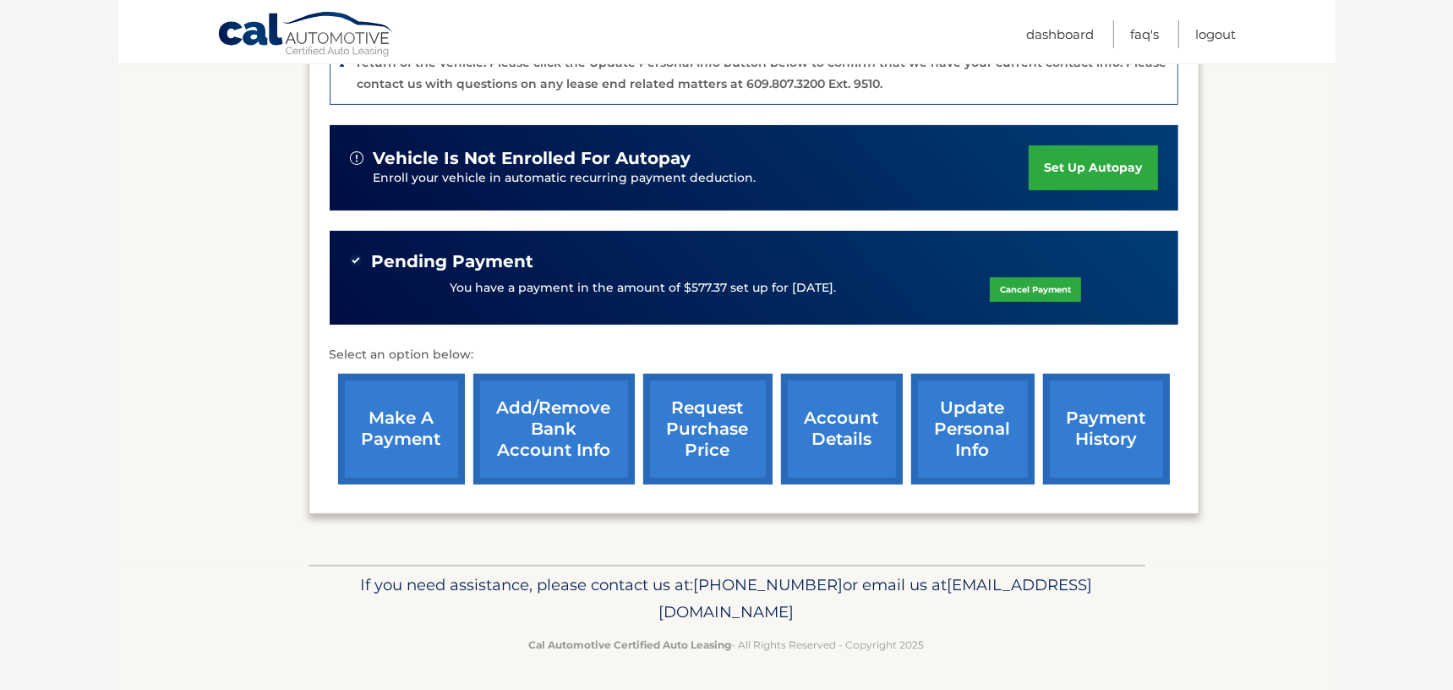
click at [553, 442] on link "Add/Remove bank account info" at bounding box center [553, 429] width 161 height 111
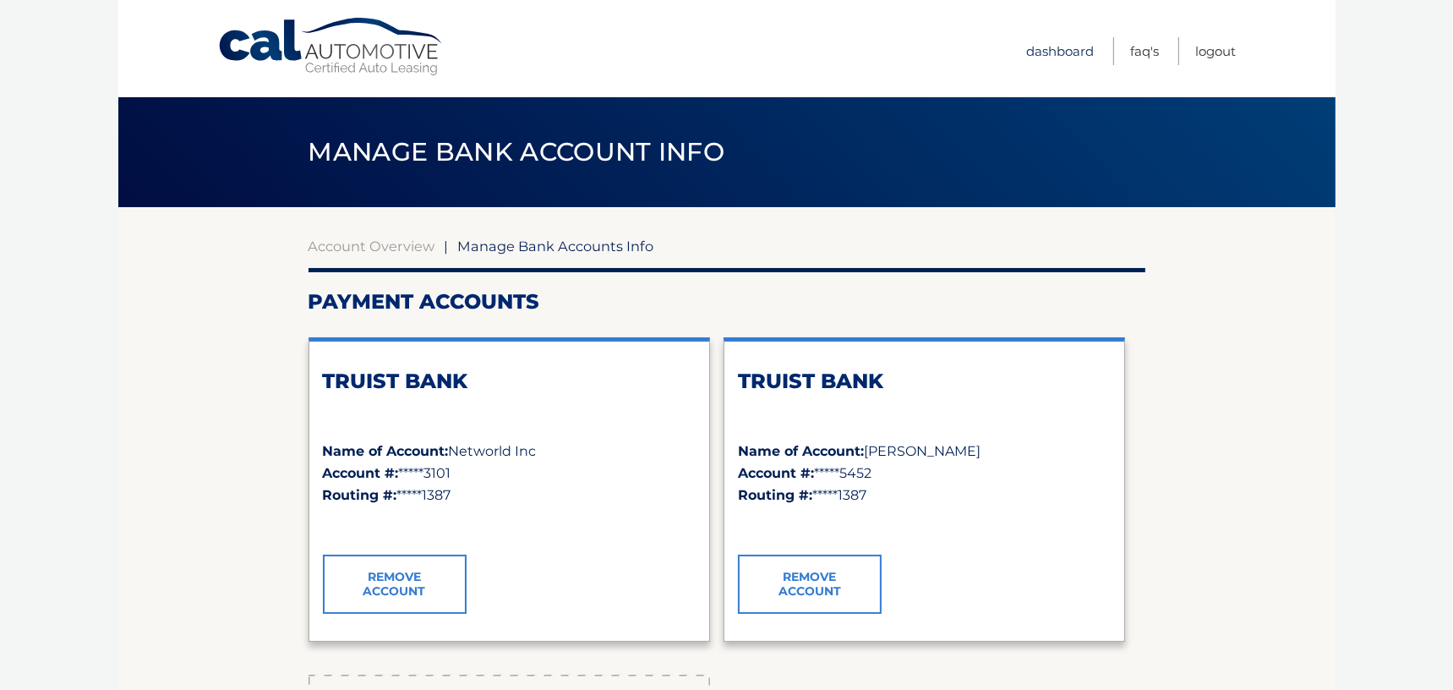
click at [1067, 46] on link "Dashboard" at bounding box center [1061, 51] width 68 height 28
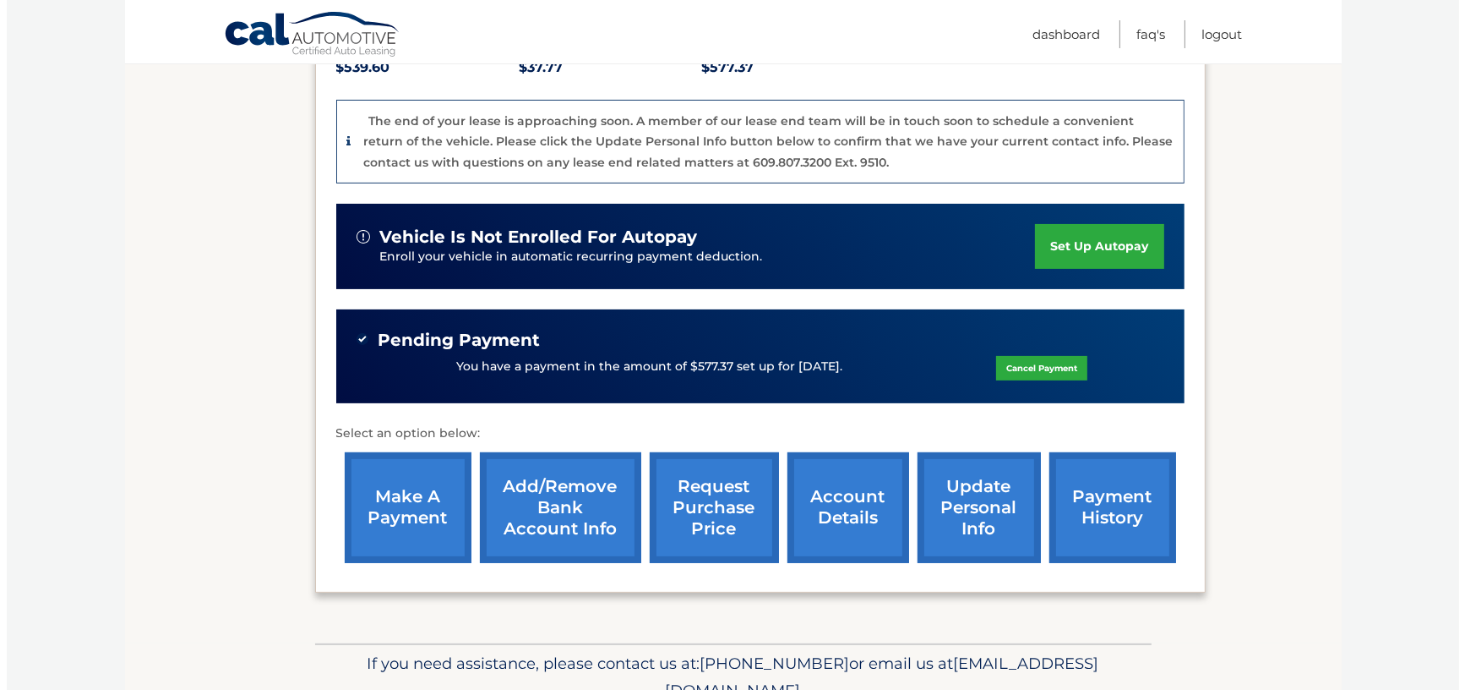
scroll to position [423, 0]
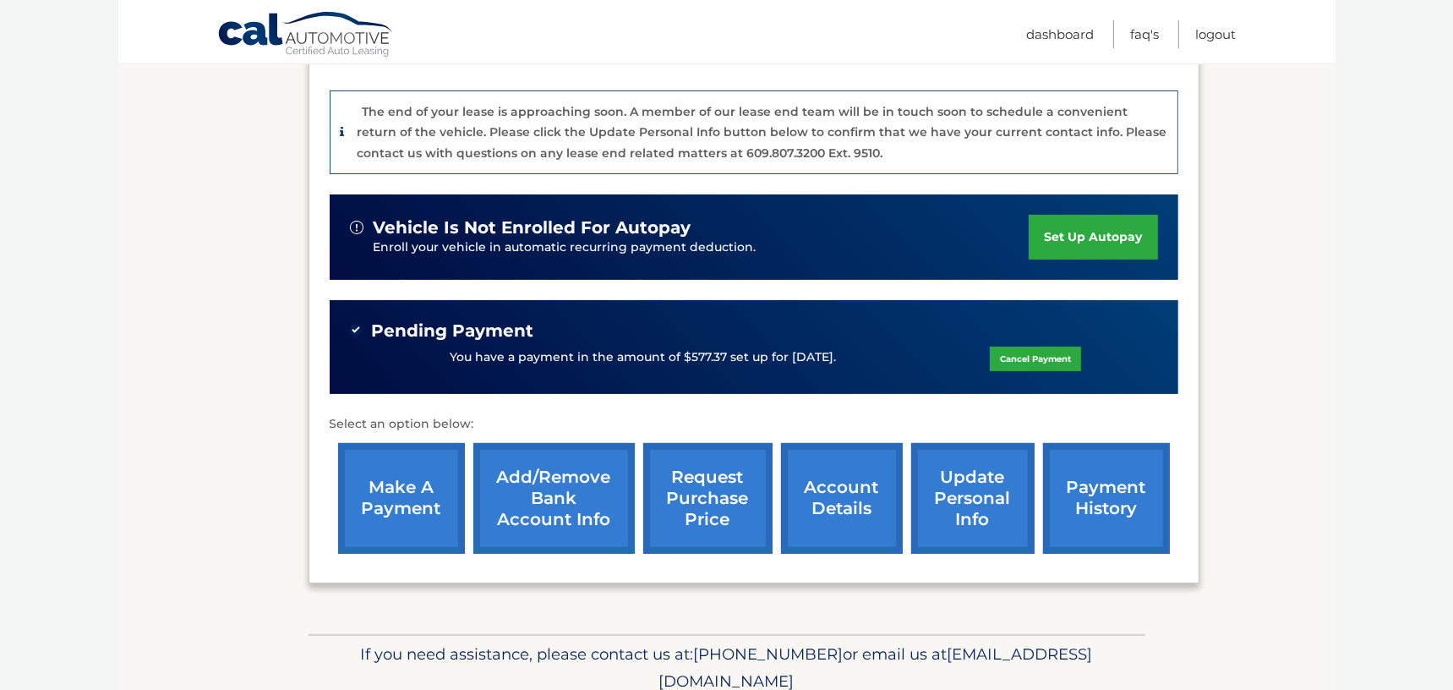
click at [745, 505] on link "request purchase price" at bounding box center [707, 498] width 129 height 111
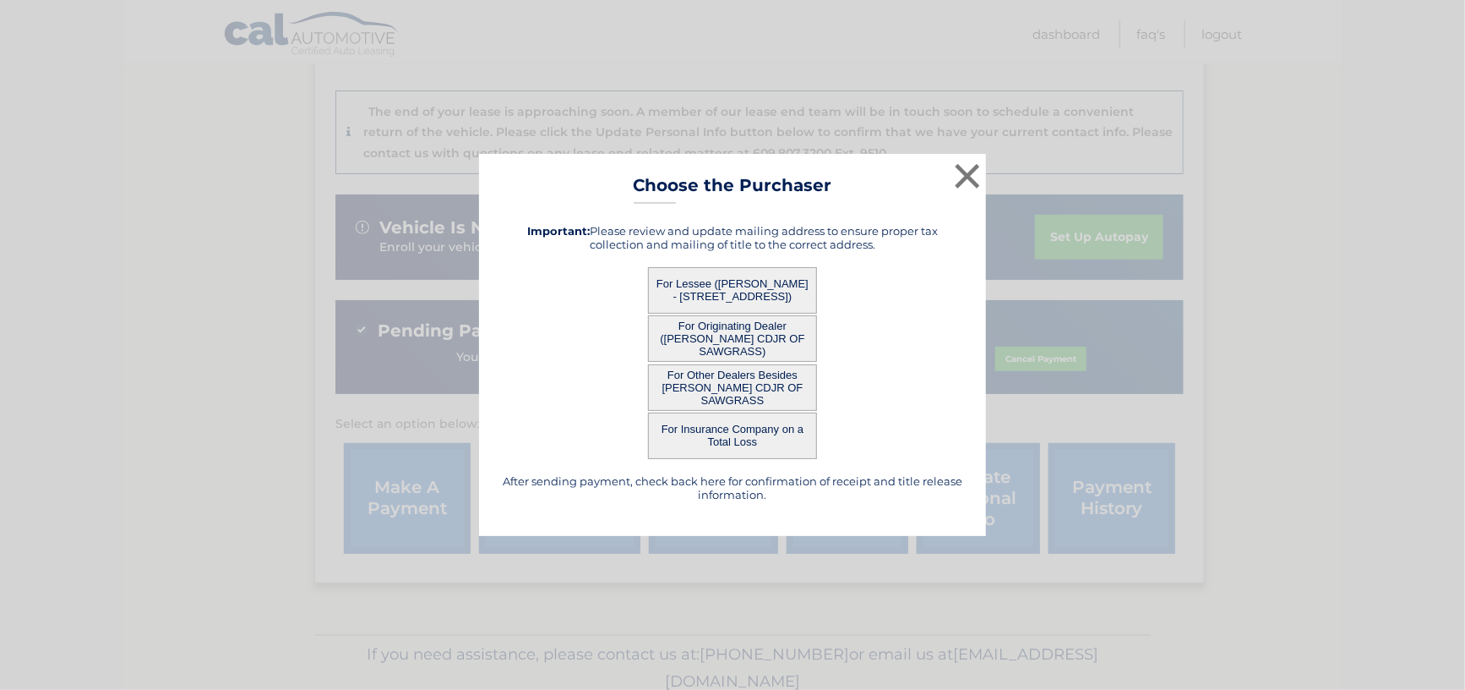
click at [730, 294] on button "For Lessee ([PERSON_NAME] - [STREET_ADDRESS])" at bounding box center [732, 290] width 169 height 46
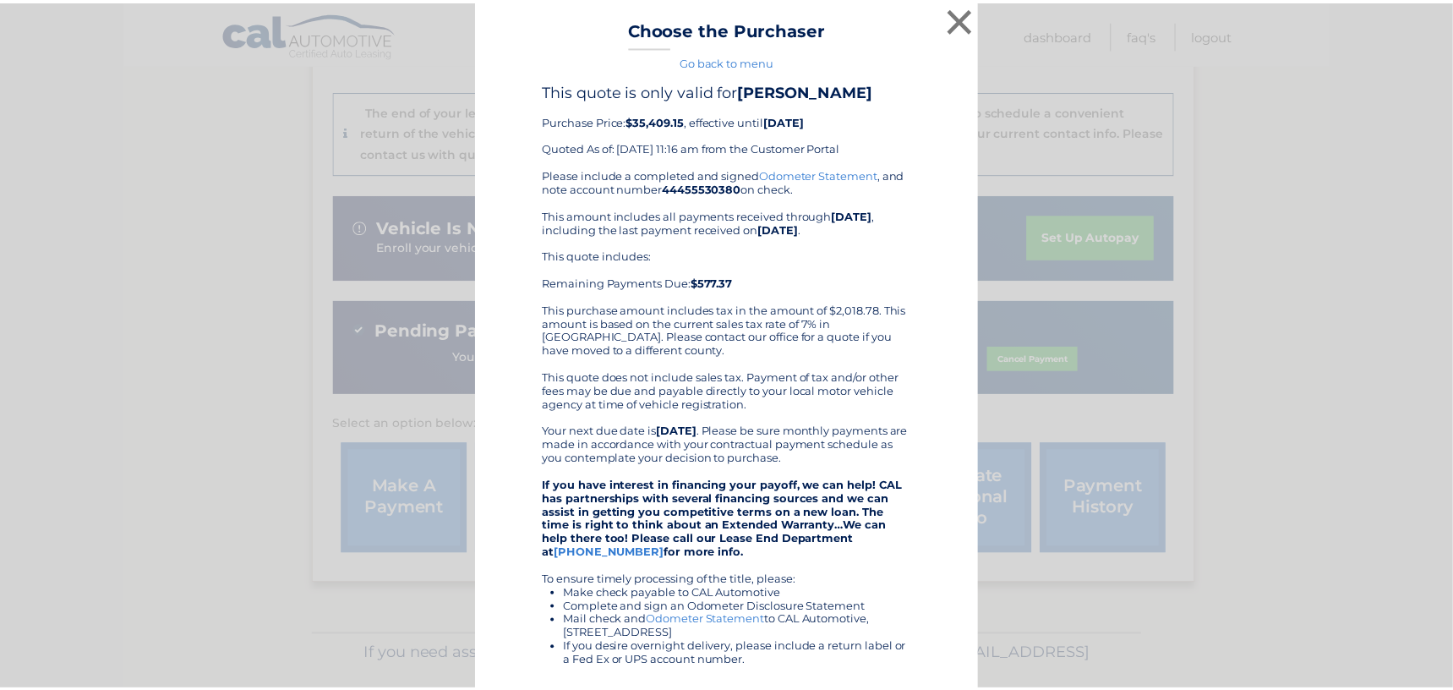
scroll to position [0, 0]
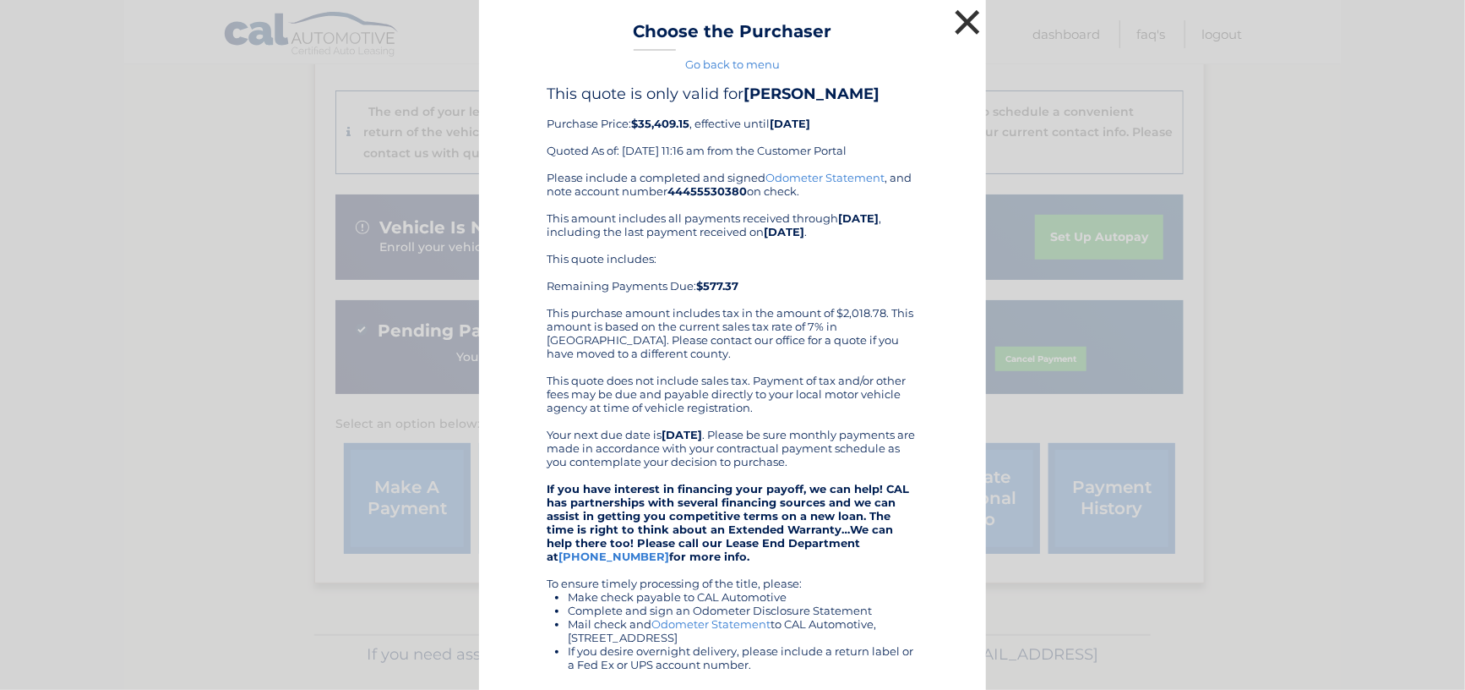
click at [962, 13] on button "×" at bounding box center [968, 22] width 34 height 34
